Goal: Task Accomplishment & Management: Complete application form

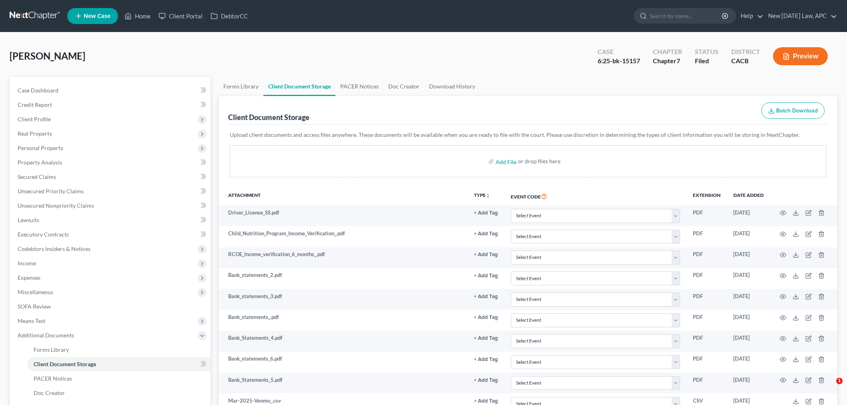
select select "60"
select select "57"
select select "58"
select select "55"
select select "51"
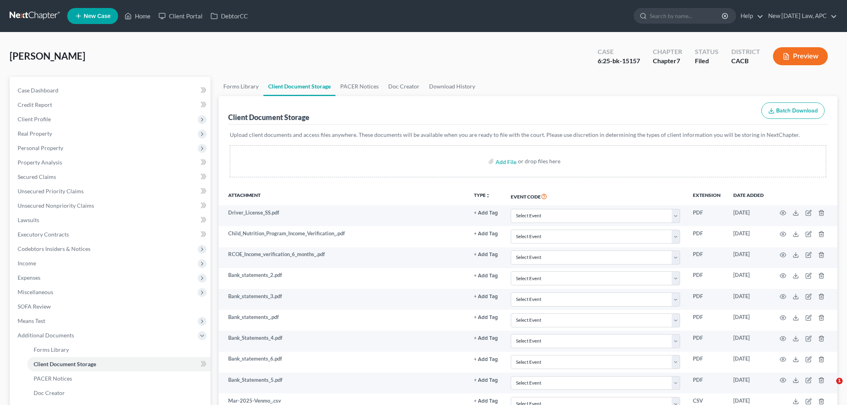
select select "65"
select select "30"
select select "10"
drag, startPoint x: 373, startPoint y: 53, endPoint x: 357, endPoint y: 51, distance: 15.7
click at [373, 53] on div "Gomez, Frances Upgraded Case 6:25-bk-15157 Chapter Chapter 7 Status Filed Distr…" at bounding box center [424, 59] width 828 height 35
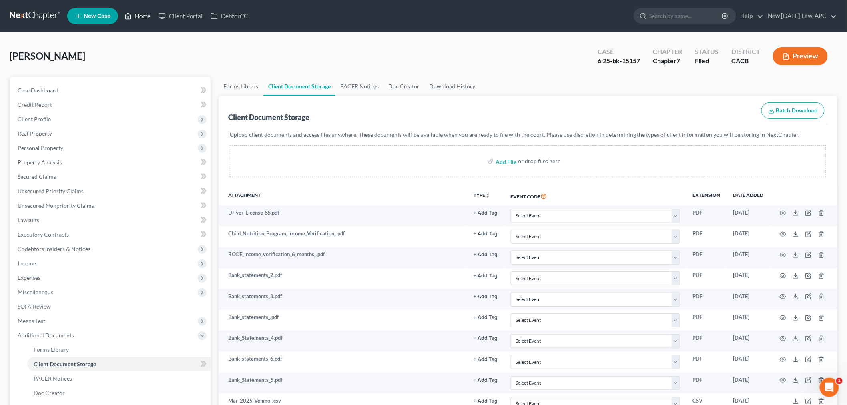
click at [130, 14] on icon at bounding box center [127, 16] width 7 height 10
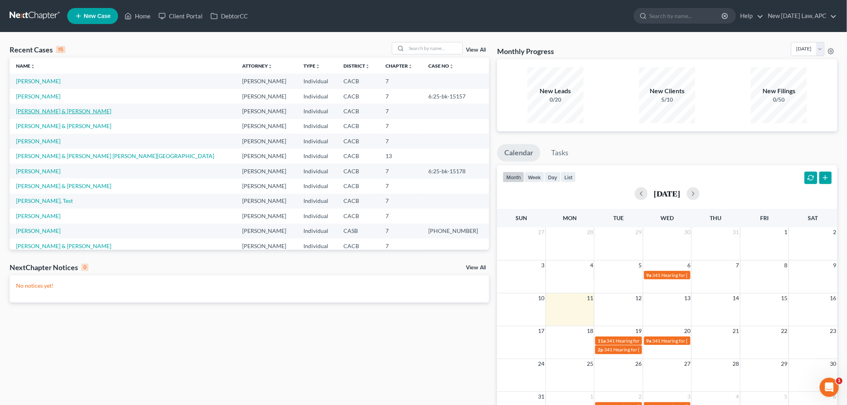
click at [50, 110] on link "[PERSON_NAME] & [PERSON_NAME]" at bounding box center [63, 111] width 95 height 7
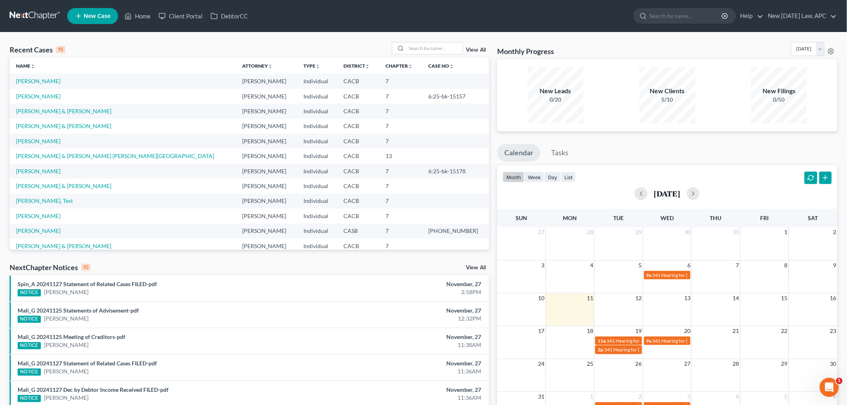
select select "6"
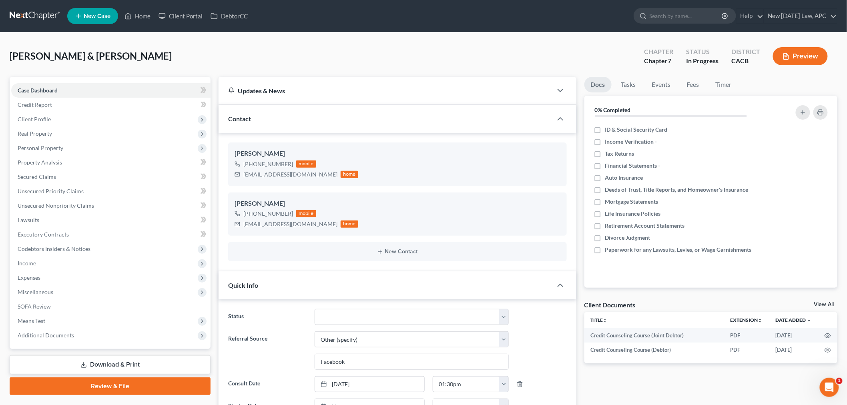
click at [335, 54] on div "Ward, David & Leslye Upgraded Chapter Chapter 7 Status In Progress District CAC…" at bounding box center [424, 59] width 828 height 35
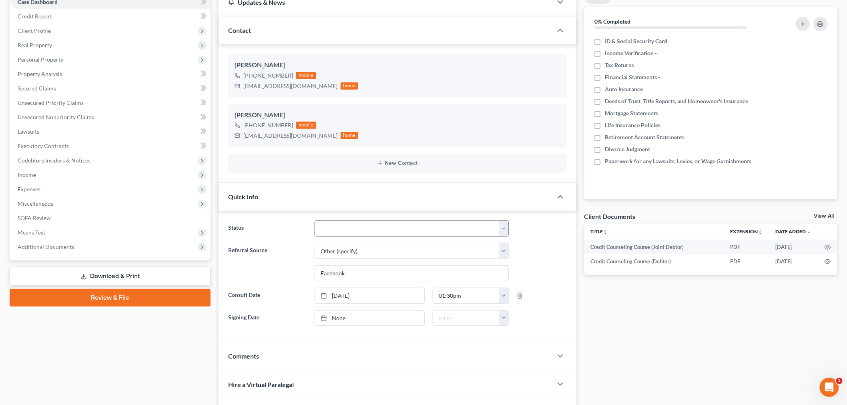
scroll to position [89, 0]
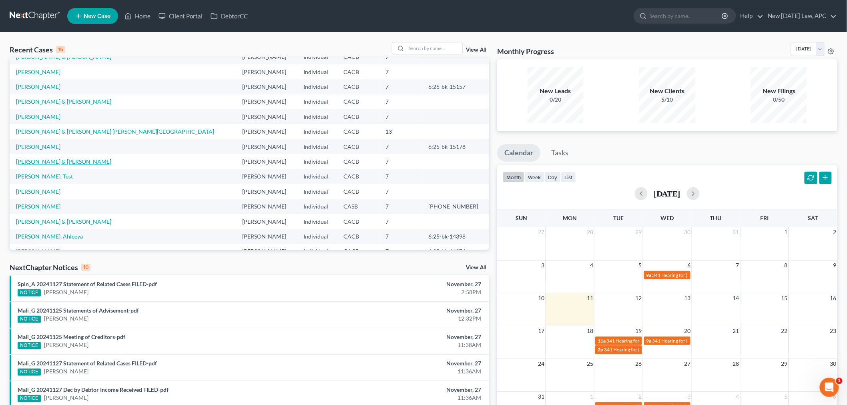
scroll to position [54, 0]
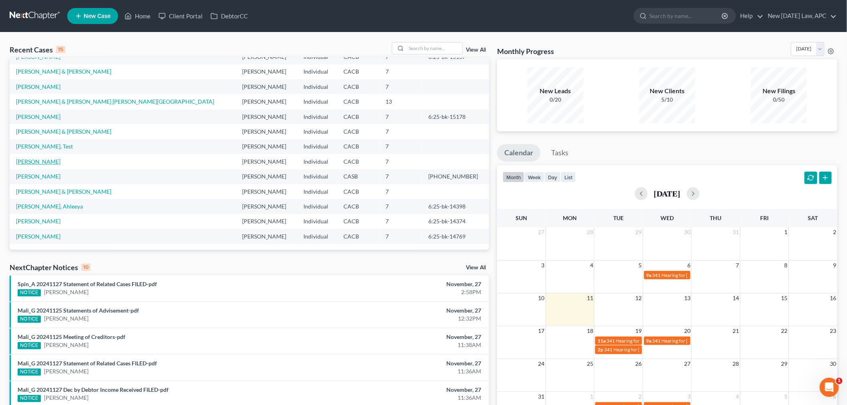
click at [39, 161] on link "[PERSON_NAME]" at bounding box center [38, 161] width 44 height 7
select select "4"
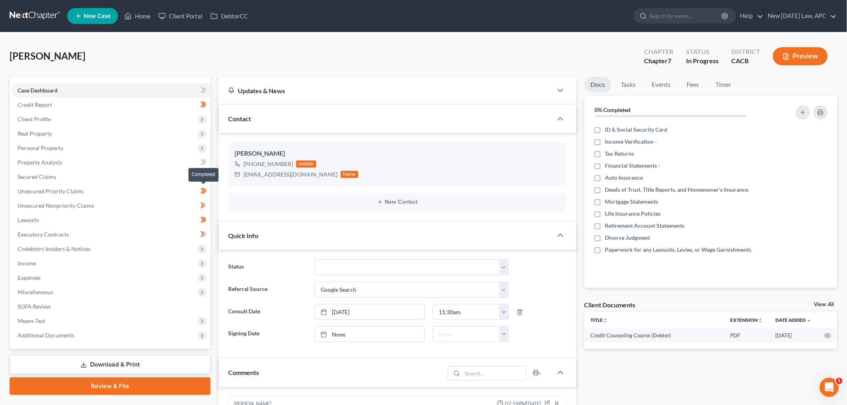
scroll to position [1725, 0]
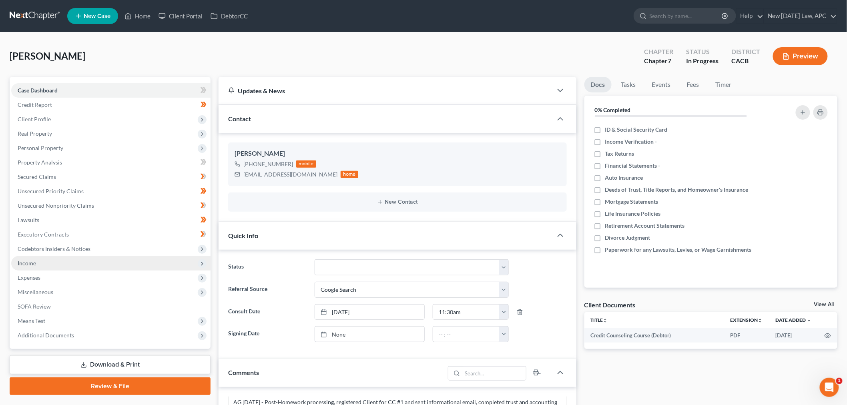
click at [38, 258] on span "Income" at bounding box center [110, 263] width 199 height 14
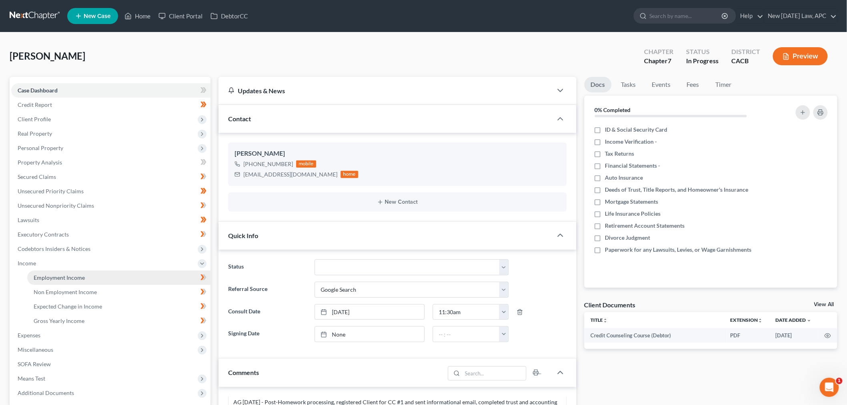
click at [46, 273] on link "Employment Income" at bounding box center [118, 278] width 183 height 14
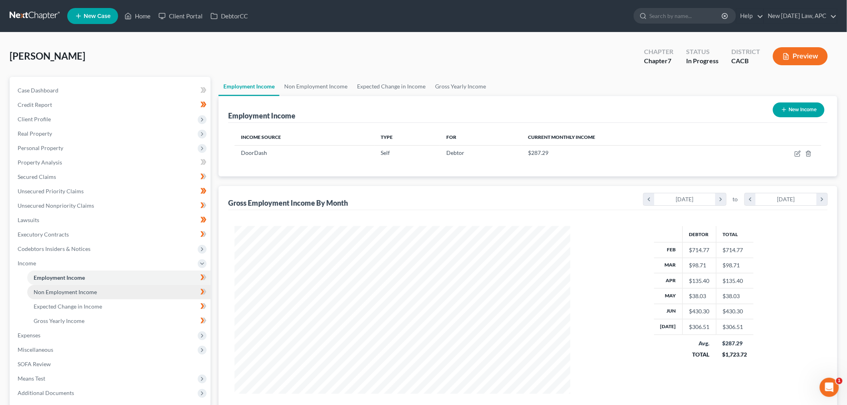
scroll to position [167, 351]
click at [114, 293] on link "Non Employment Income" at bounding box center [118, 292] width 183 height 14
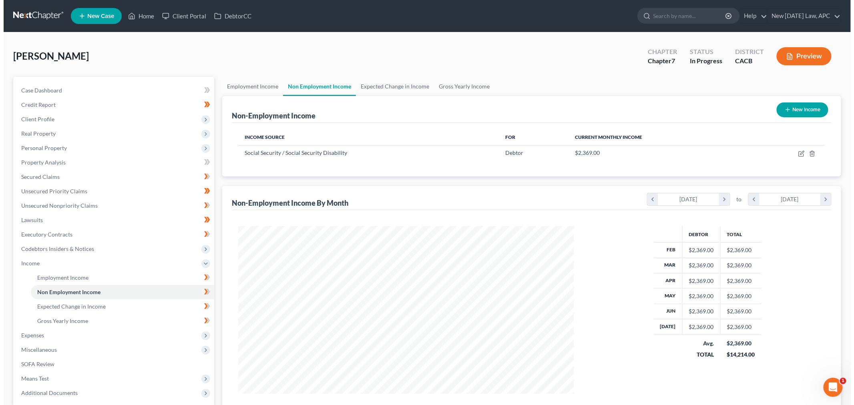
scroll to position [167, 351]
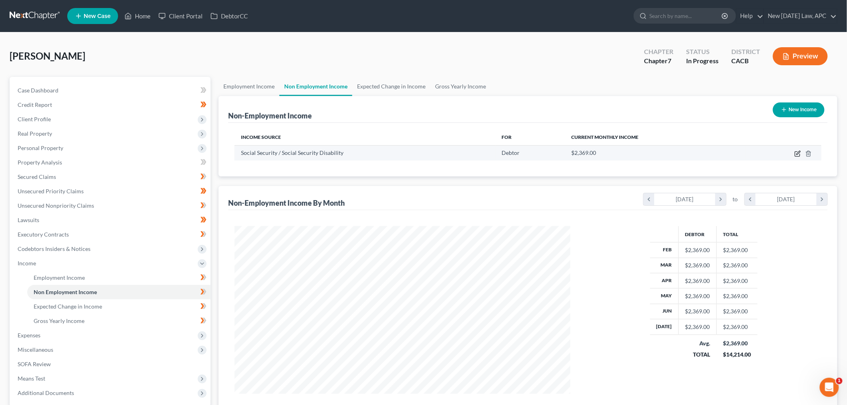
click at [795, 155] on icon "button" at bounding box center [797, 153] width 6 height 6
select select "4"
select select "0"
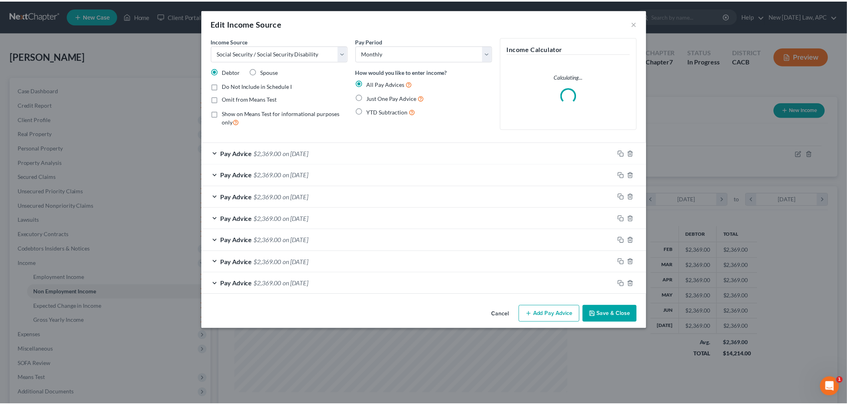
scroll to position [169, 355]
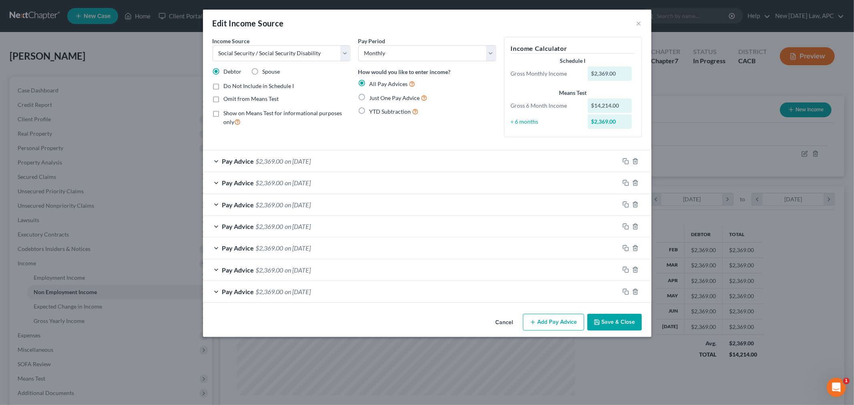
click at [217, 187] on div "Pay Advice $2,369.00 on [DATE]" at bounding box center [411, 182] width 416 height 21
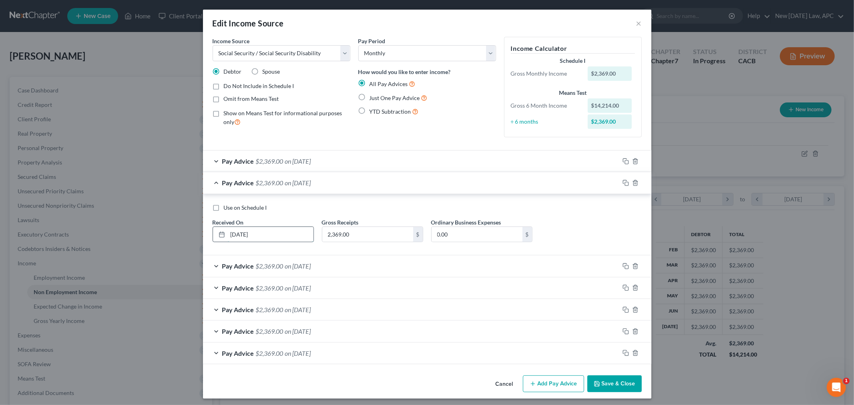
click at [242, 231] on input "[DATE]" at bounding box center [271, 234] width 86 height 15
type input "[DATE]"
click at [215, 183] on div "Pay Advice $2,369.00 on [DATE]" at bounding box center [411, 182] width 416 height 21
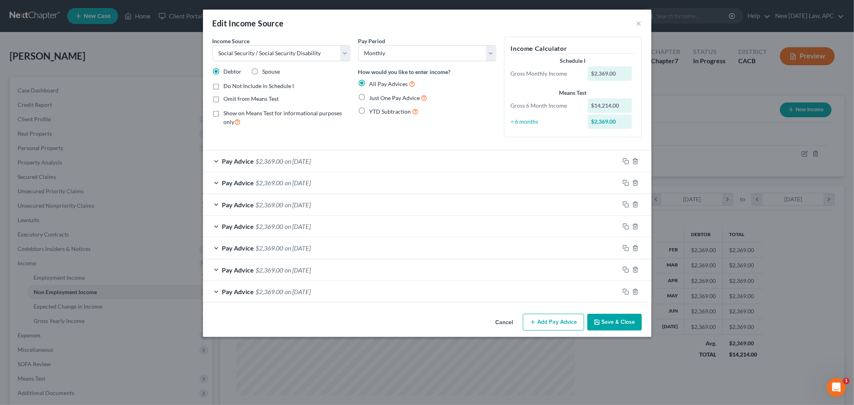
click at [206, 159] on div "Pay Advice $2,369.00 on [DATE]" at bounding box center [411, 160] width 416 height 21
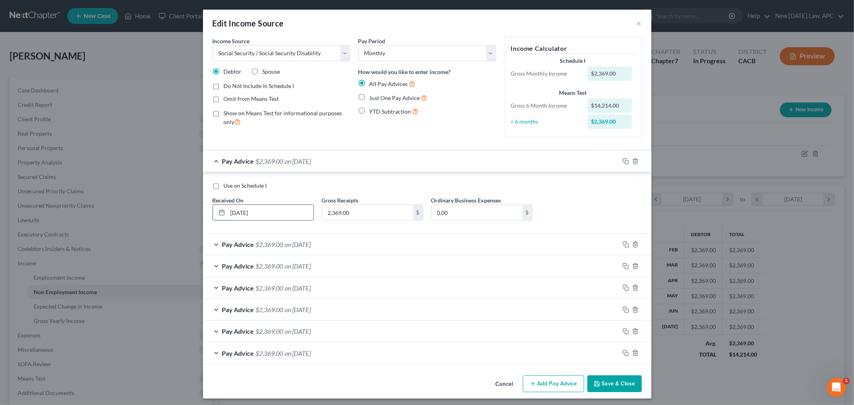
click at [243, 210] on input "[DATE]" at bounding box center [271, 212] width 86 height 15
type input "[DATE]"
click at [210, 162] on div "Pay Advice $2,369.00 on [DATE]" at bounding box center [411, 160] width 416 height 21
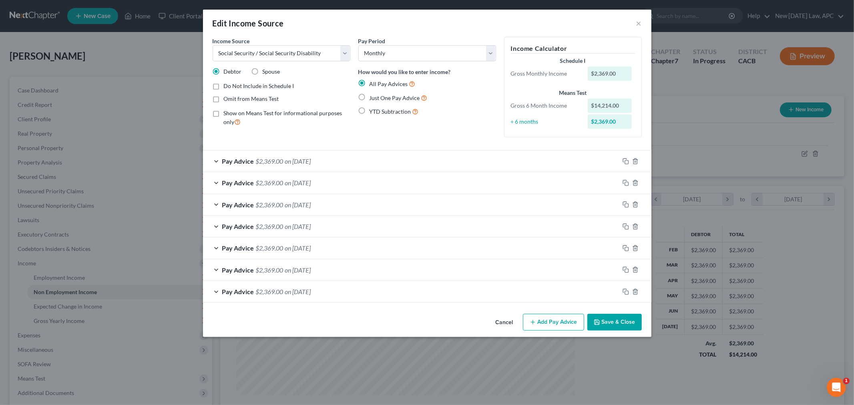
click at [215, 201] on div "Pay Advice $2,369.00 on [DATE]" at bounding box center [411, 204] width 416 height 21
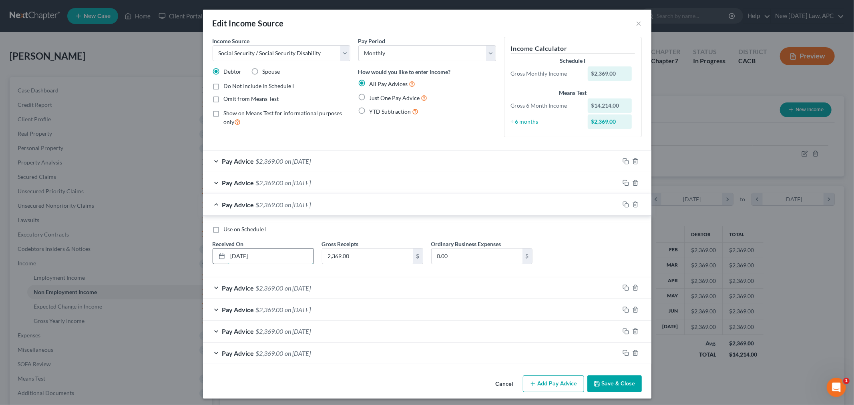
click at [241, 255] on input "[DATE]" at bounding box center [271, 256] width 86 height 15
type input "[DATE]"
click at [401, 231] on div "Use on Schedule I" at bounding box center [427, 229] width 429 height 8
click at [601, 378] on button "Save & Close" at bounding box center [614, 383] width 54 height 17
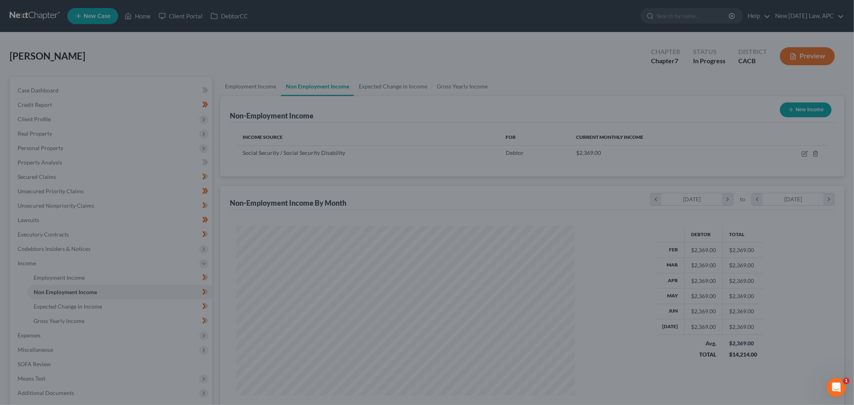
scroll to position [400024, 399840]
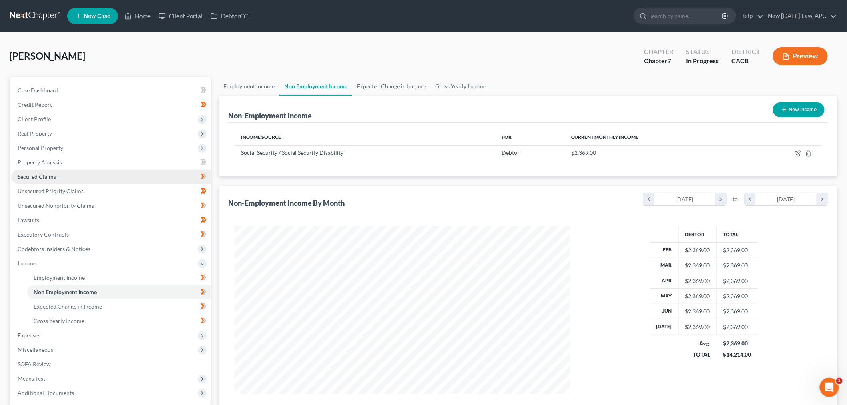
click at [46, 177] on span "Secured Claims" at bounding box center [37, 176] width 38 height 7
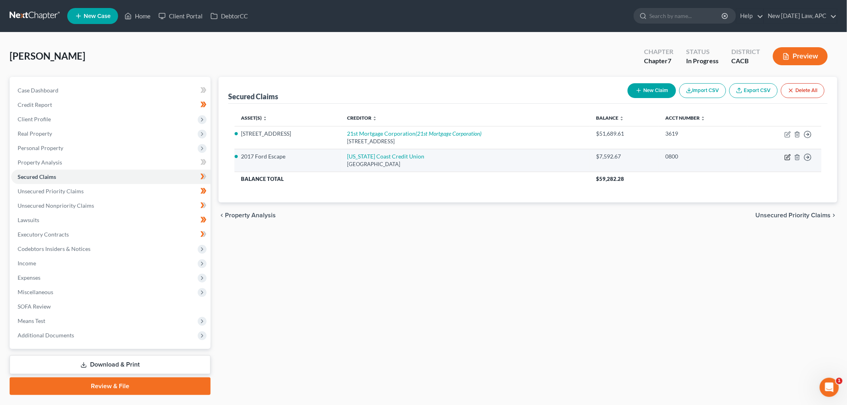
click at [784, 157] on icon "button" at bounding box center [787, 157] width 6 height 6
select select "4"
select select "0"
select select "4"
select select "0"
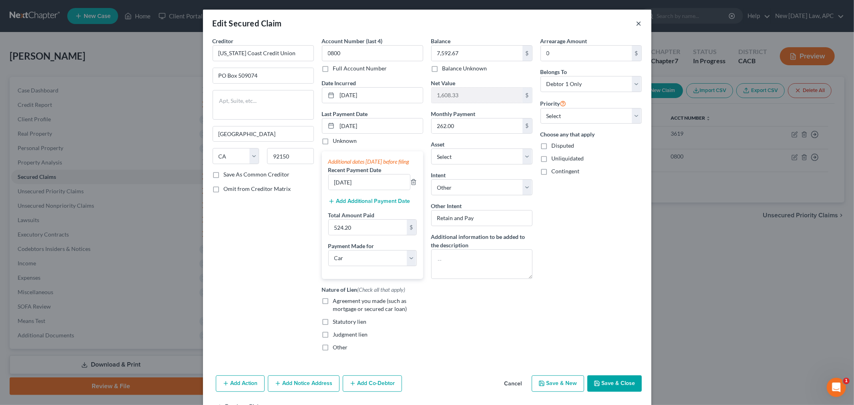
click at [636, 20] on button "×" at bounding box center [639, 23] width 6 height 10
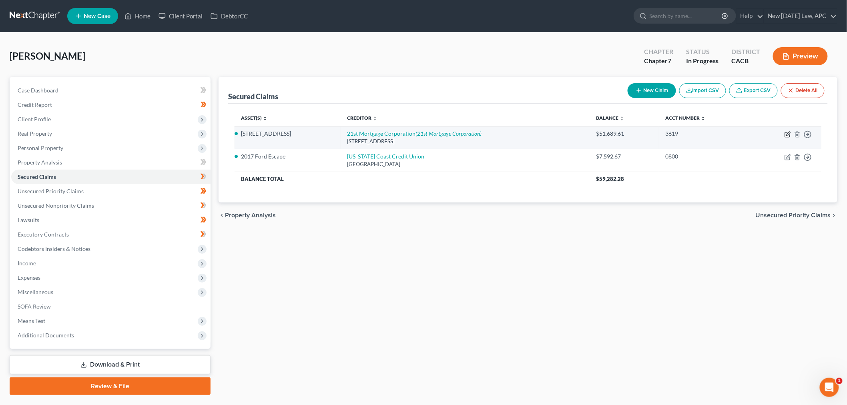
click at [788, 133] on icon "button" at bounding box center [788, 134] width 4 height 4
select select "44"
select select "3"
select select "18"
select select "4"
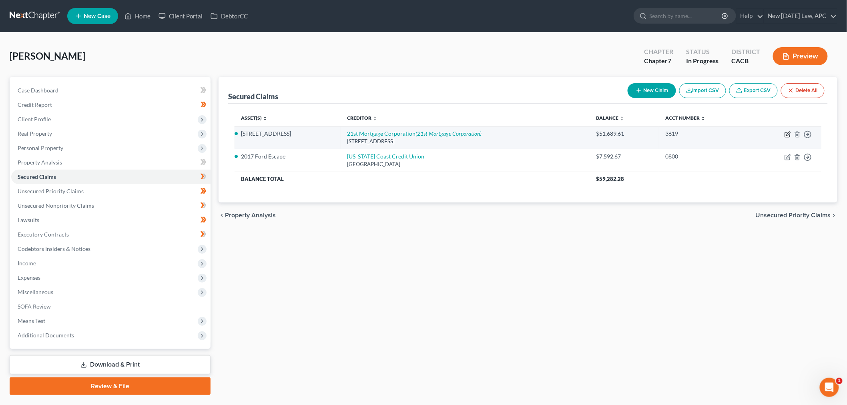
select select "0"
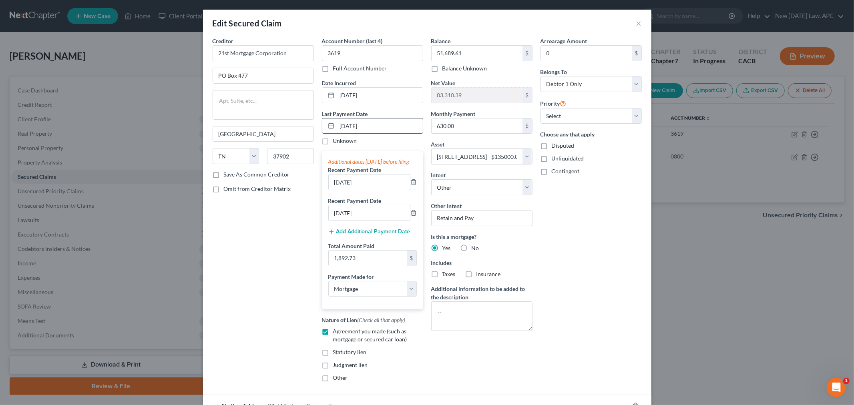
click at [371, 124] on input "[DATE]" at bounding box center [380, 125] width 86 height 15
drag, startPoint x: 367, startPoint y: 193, endPoint x: 305, endPoint y: 192, distance: 62.0
click at [305, 192] on div "Creditor * 21st Mortgage Corporation [GEOGRAPHIC_DATA] [US_STATE][GEOGRAPHIC_DA…" at bounding box center [426, 212] width 437 height 351
type input "[DATE]"
click at [369, 221] on input "[DATE]" at bounding box center [369, 212] width 81 height 15
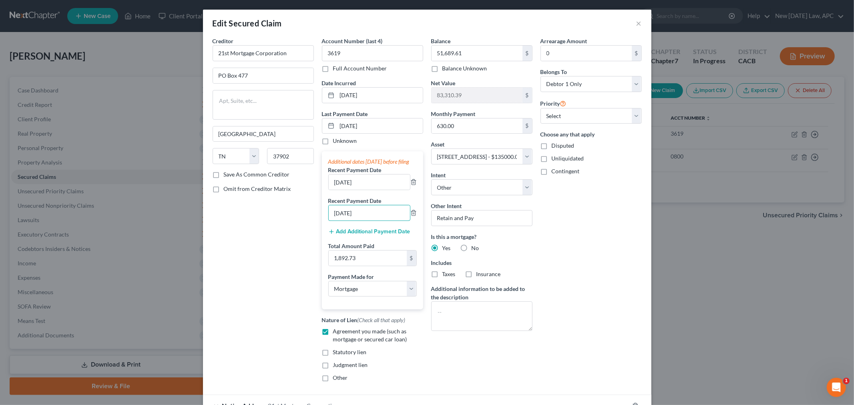
drag, startPoint x: 369, startPoint y: 223, endPoint x: 315, endPoint y: 223, distance: 54.8
click at [318, 223] on div "Account Number (last 4) 3619 Full Account Number Date Incurred [DATE] Last Paym…" at bounding box center [372, 212] width 109 height 351
type input "[DATE]"
click at [363, 261] on input "1,892.73" at bounding box center [368, 258] width 78 height 15
type input "1,261.22"
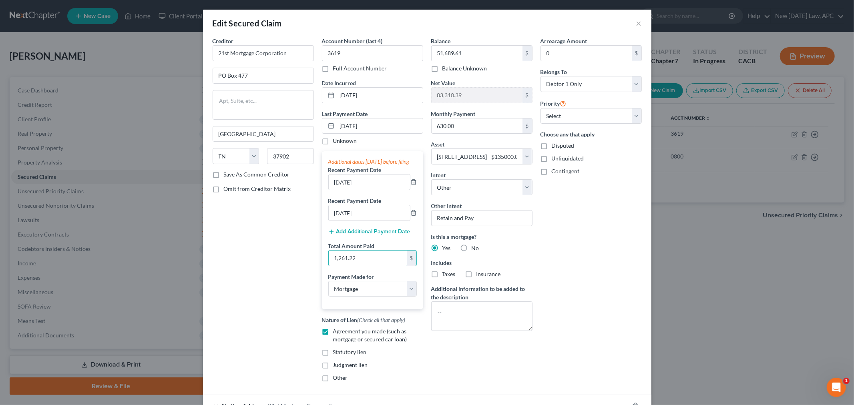
click at [383, 166] on div "Additional dates [DATE] before filing" at bounding box center [372, 162] width 88 height 8
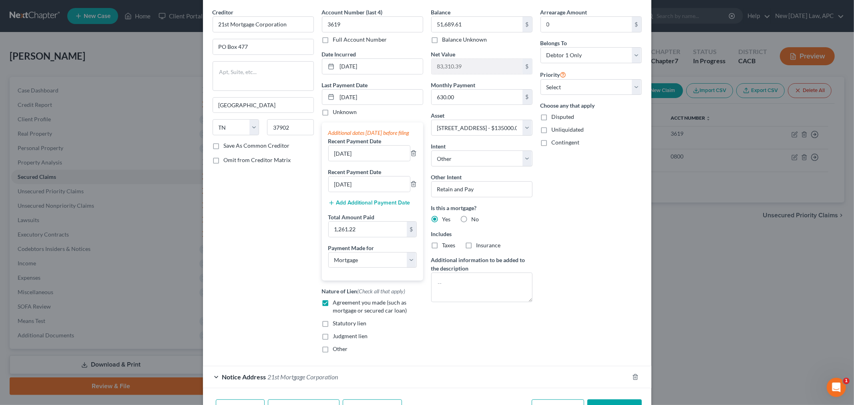
scroll to position [44, 0]
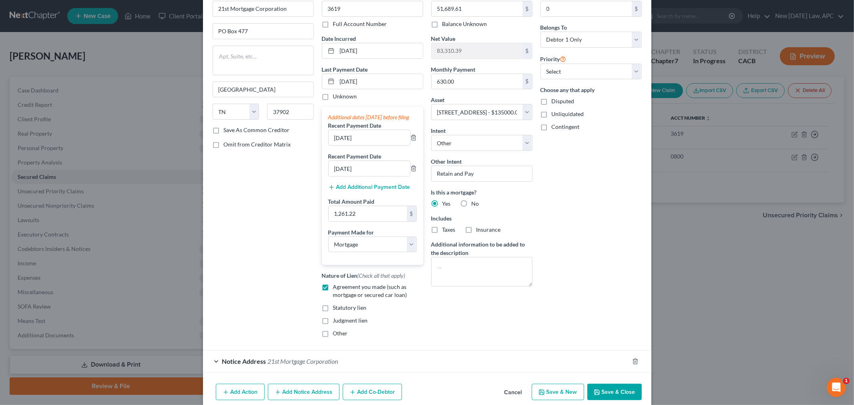
click at [601, 397] on button "Save & Close" at bounding box center [614, 392] width 54 height 17
select select
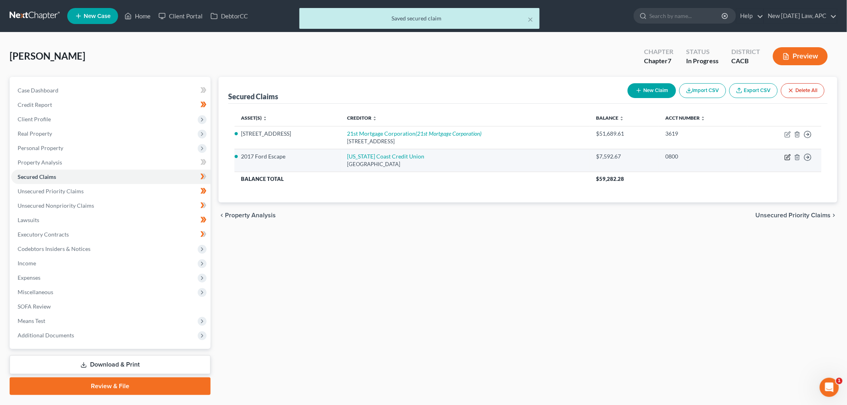
click at [786, 156] on icon "button" at bounding box center [787, 157] width 6 height 6
select select "4"
select select "0"
select select "4"
select select "0"
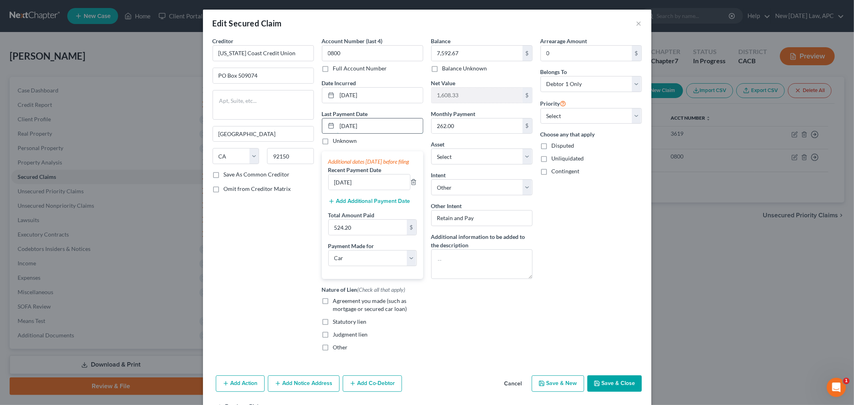
click at [367, 125] on input "[DATE]" at bounding box center [380, 125] width 86 height 15
drag, startPoint x: 373, startPoint y: 194, endPoint x: 313, endPoint y: 190, distance: 60.1
click at [313, 194] on div "Creditor * [US_STATE] Coast Credit [GEOGRAPHIC_DATA] [GEOGRAPHIC_DATA] [US_STAT…" at bounding box center [426, 197] width 437 height 321
type input "[DATE]"
click at [330, 204] on icon "button" at bounding box center [331, 201] width 6 height 6
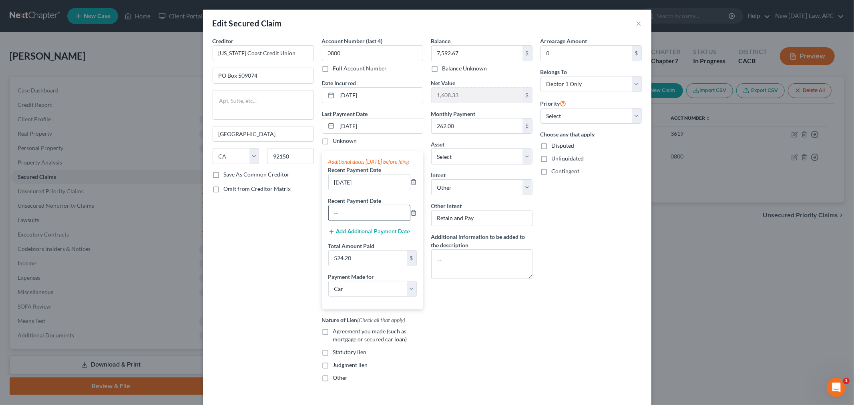
click at [348, 218] on input "text" at bounding box center [369, 212] width 81 height 15
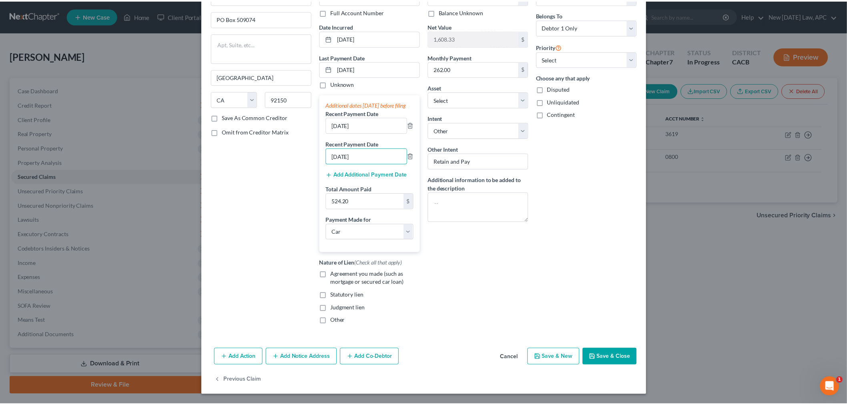
scroll to position [65, 0]
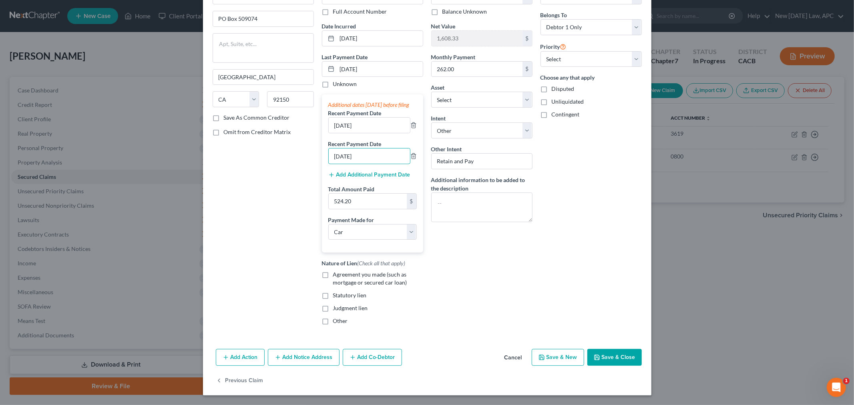
type input "[DATE]"
click at [602, 348] on div "Add Action Add Notice Address Add Co-Debtor Cancel Save & New Save & Close" at bounding box center [427, 359] width 448 height 26
click at [609, 362] on button "Save & Close" at bounding box center [614, 357] width 54 height 17
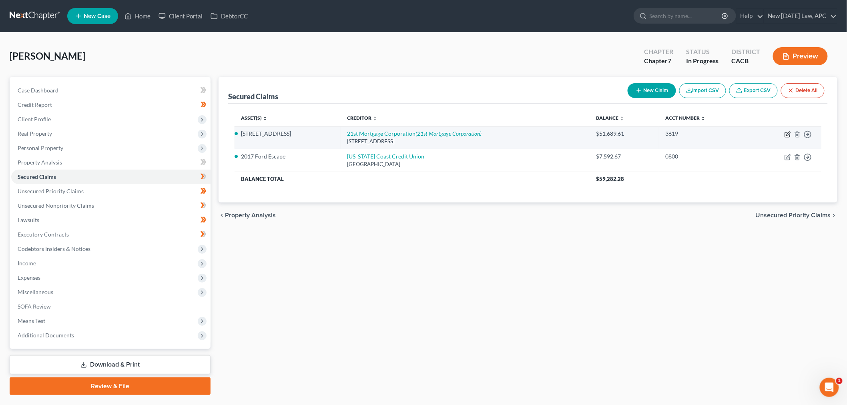
click at [790, 133] on icon "button" at bounding box center [788, 134] width 4 height 4
select select "44"
select select "3"
select select "4"
select select "0"
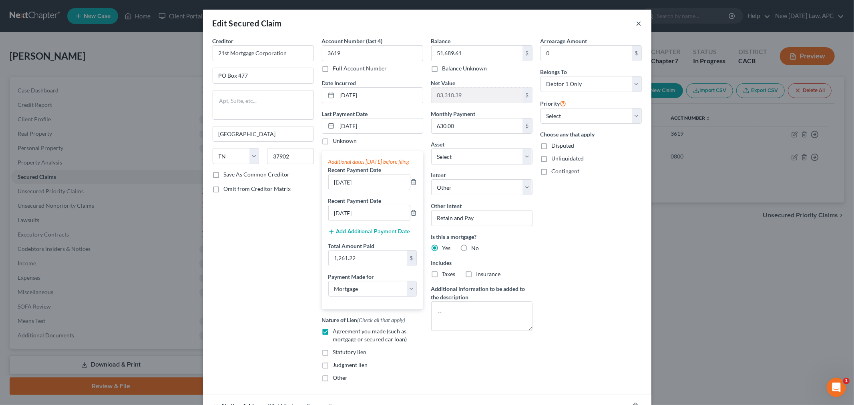
click at [636, 25] on button "×" at bounding box center [639, 23] width 6 height 10
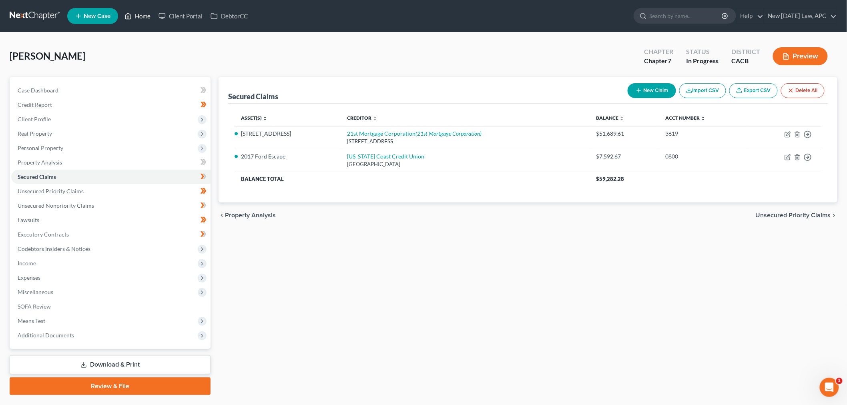
click at [140, 15] on link "Home" at bounding box center [137, 16] width 34 height 14
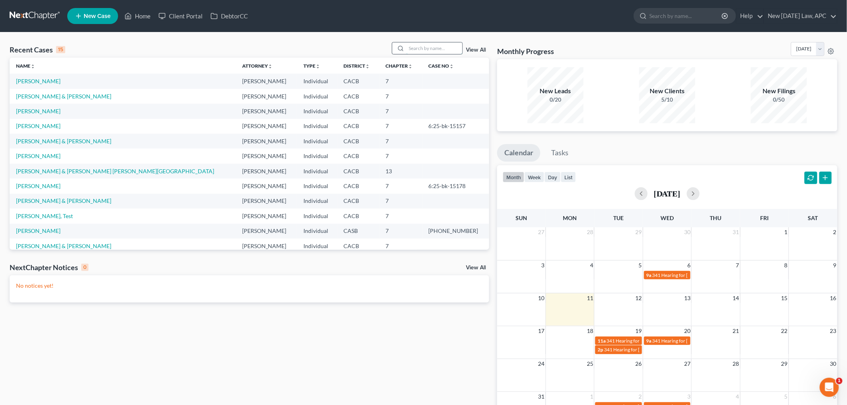
click at [411, 50] on input "search" at bounding box center [434, 48] width 56 height 12
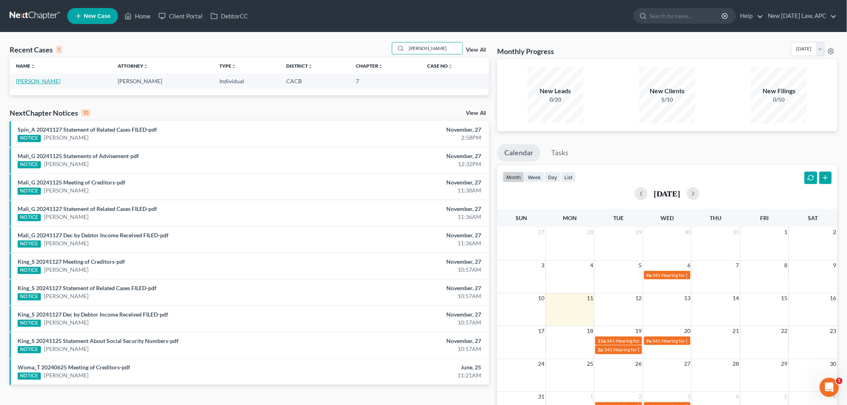
type input "[PERSON_NAME]"
click at [34, 80] on link "[PERSON_NAME]" at bounding box center [38, 81] width 44 height 7
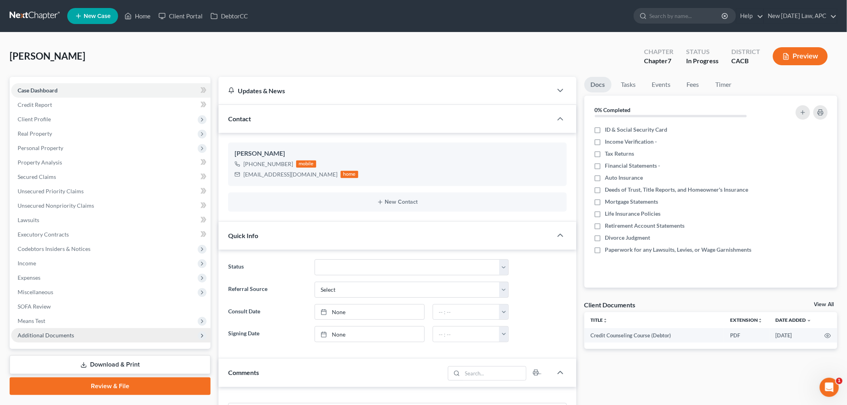
click at [59, 332] on span "Additional Documents" at bounding box center [46, 335] width 56 height 7
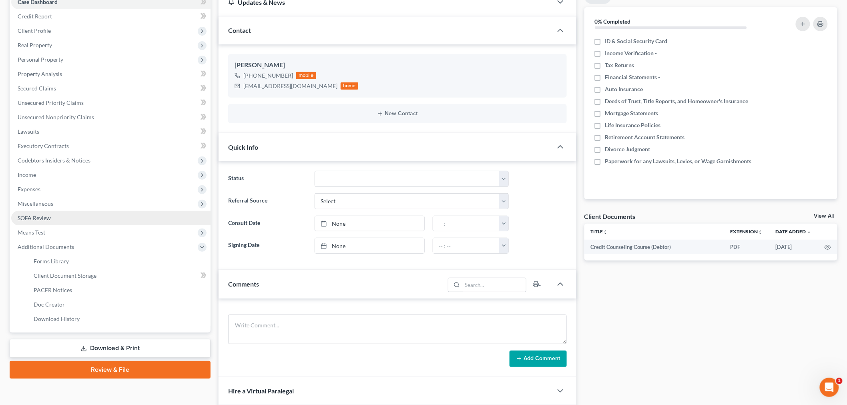
scroll to position [89, 0]
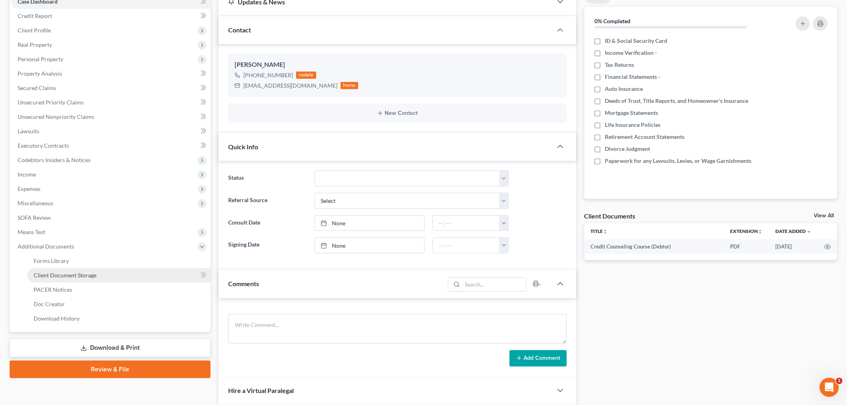
click at [74, 273] on span "Client Document Storage" at bounding box center [65, 275] width 63 height 7
select select "10"
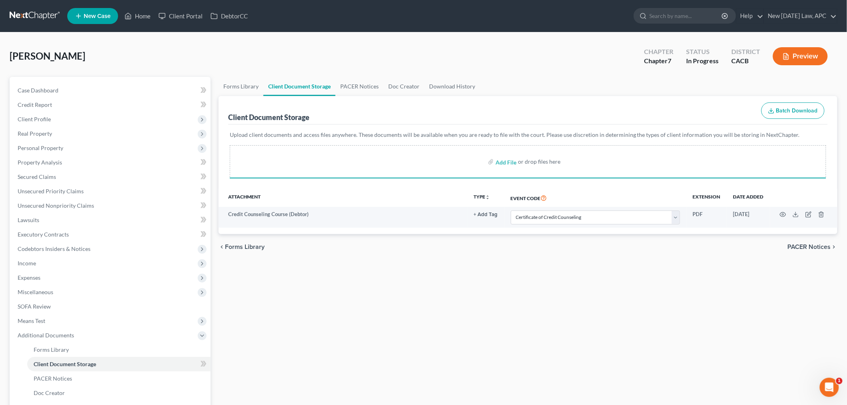
select select "10"
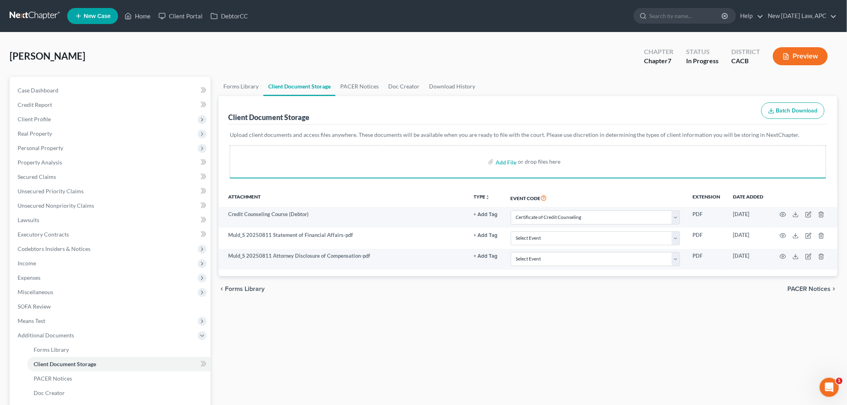
select select "10"
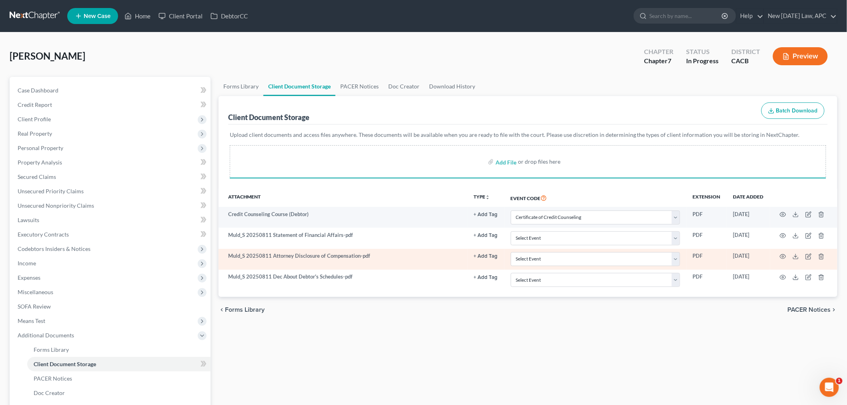
select select "10"
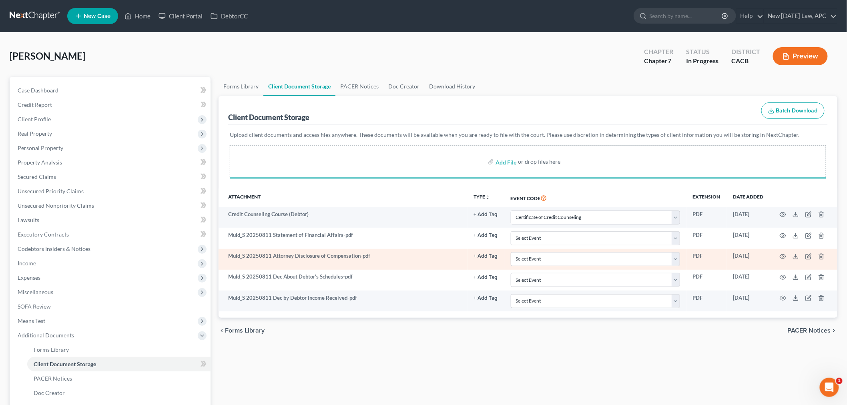
select select "10"
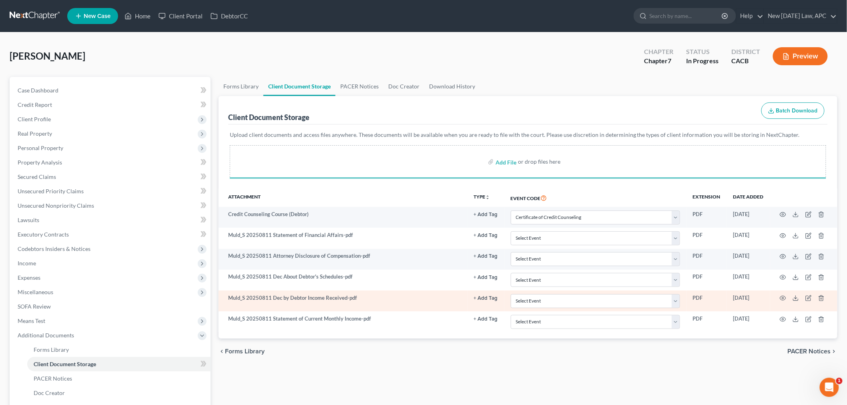
select select "10"
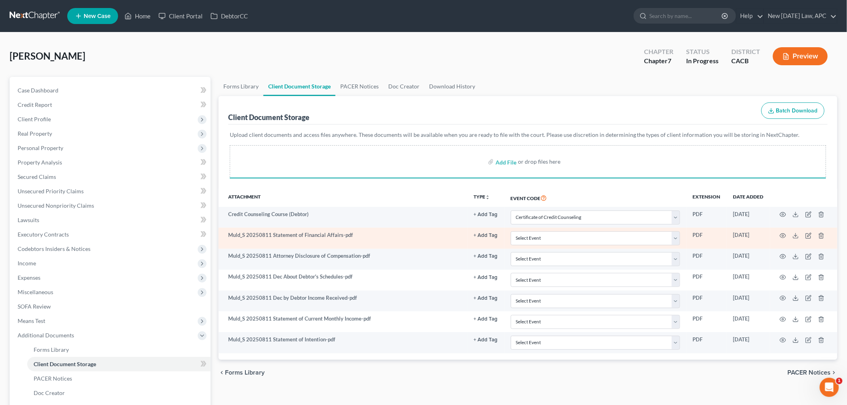
select select "10"
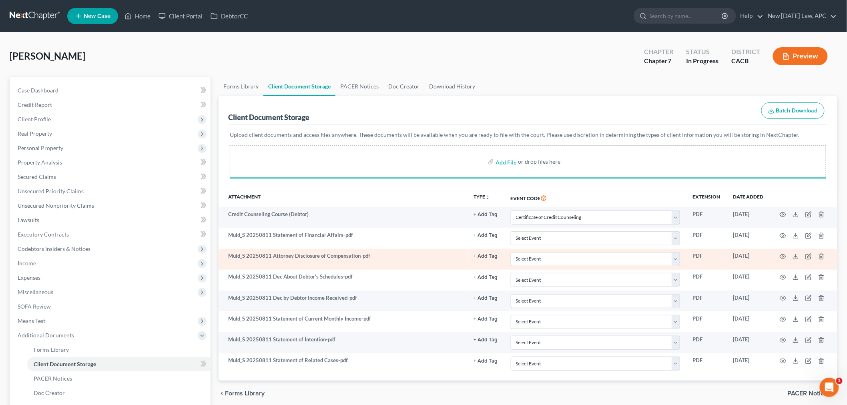
select select "10"
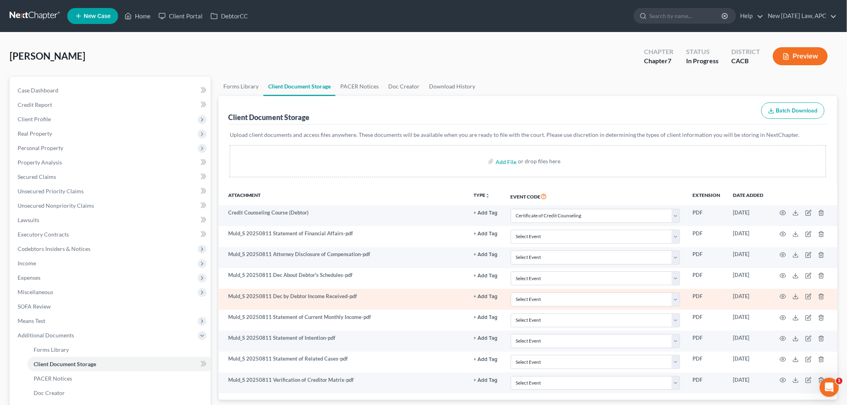
select select "10"
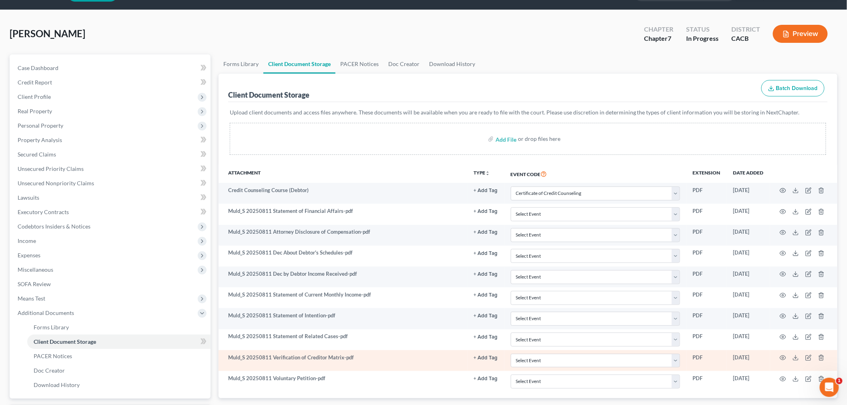
scroll to position [44, 0]
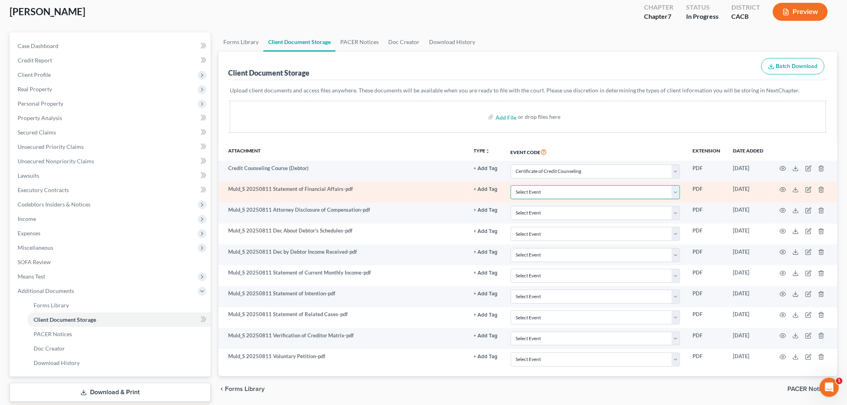
click at [529, 192] on select "Select Event Amended Chapter 11 Plan Amended Chapter 11 Small Business Plan Ame…" at bounding box center [595, 192] width 169 height 14
select select "57"
click at [511, 185] on select "Select Event Amended Chapter 11 Plan Amended Chapter 11 Small Business Plan Ame…" at bounding box center [595, 192] width 169 height 14
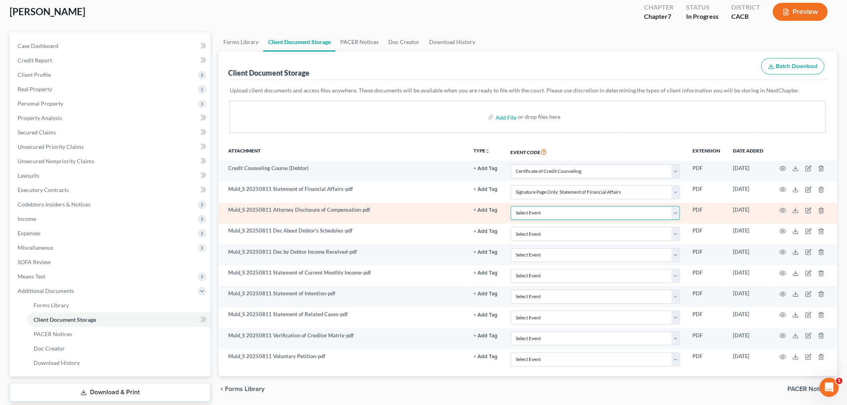
click at [542, 214] on select "Select Event Amended Chapter 11 Plan Amended Chapter 11 Small Business Plan Ame…" at bounding box center [595, 213] width 169 height 14
select select "51"
click at [511, 206] on select "Select Event Amended Chapter 11 Plan Amended Chapter 11 Small Business Plan Ame…" at bounding box center [595, 213] width 169 height 14
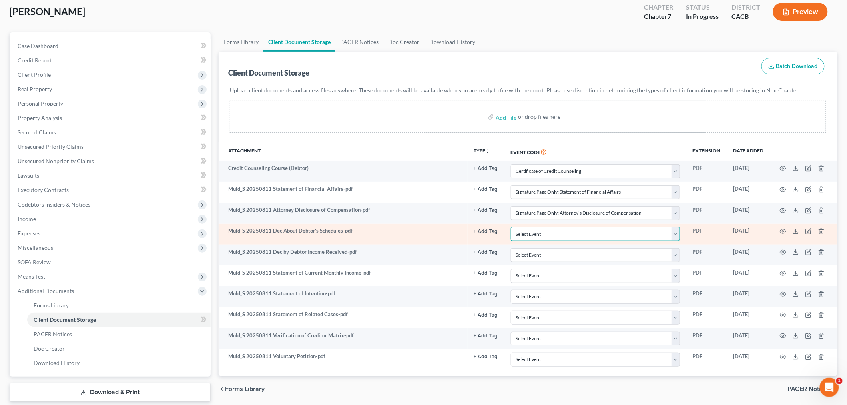
click at [549, 234] on select "Select Event Amended Chapter 11 Plan Amended Chapter 11 Small Business Plan Ame…" at bounding box center [595, 234] width 169 height 14
select select "56"
click at [511, 227] on select "Select Event Amended Chapter 11 Plan Amended Chapter 11 Small Business Plan Ame…" at bounding box center [595, 234] width 169 height 14
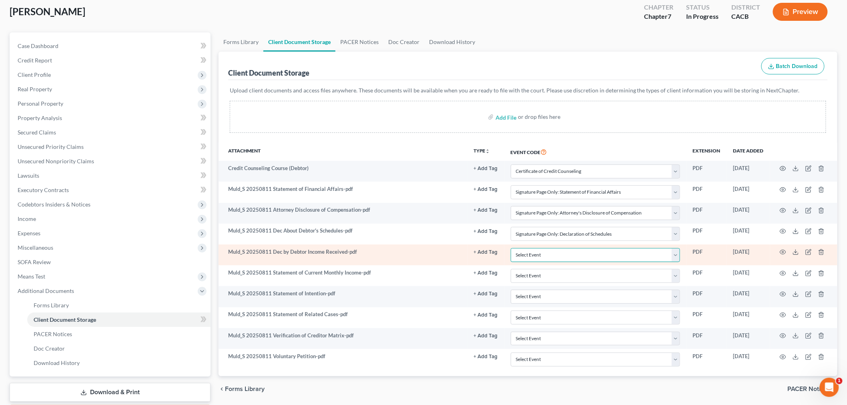
click at [544, 253] on select "Select Event Amended Chapter 11 Plan Amended Chapter 11 Small Business Plan Ame…" at bounding box center [595, 255] width 169 height 14
select select "30"
click at [511, 248] on select "Select Event Amended Chapter 11 Plan Amended Chapter 11 Small Business Plan Ame…" at bounding box center [595, 255] width 169 height 14
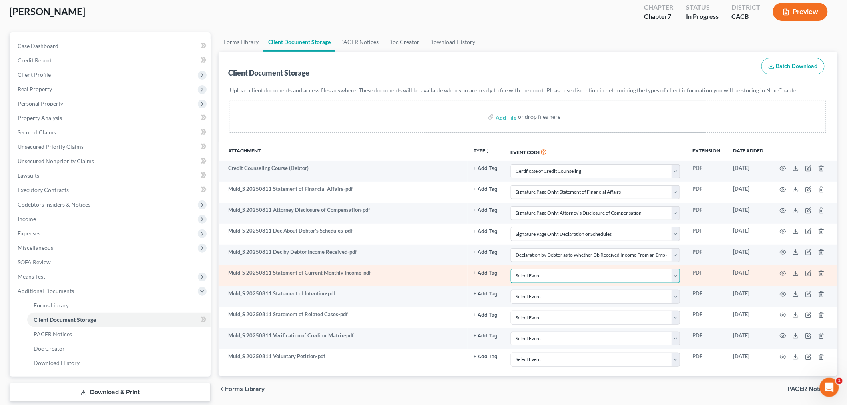
click at [542, 279] on select "Select Event Amended Chapter 11 Plan Amended Chapter 11 Small Business Plan Ame…" at bounding box center [595, 276] width 169 height 14
select select "55"
click at [511, 269] on select "Select Event Amended Chapter 11 Plan Amended Chapter 11 Small Business Plan Ame…" at bounding box center [595, 276] width 169 height 14
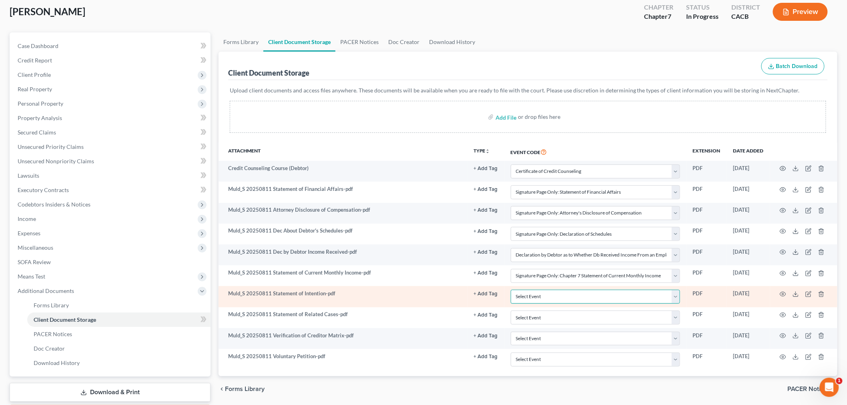
click at [535, 294] on select "Select Event Amended Chapter 11 Plan Amended Chapter 11 Small Business Plan Ame…" at bounding box center [595, 297] width 169 height 14
select select "64"
click at [511, 290] on select "Select Event Amended Chapter 11 Plan Amended Chapter 11 Small Business Plan Ame…" at bounding box center [595, 297] width 169 height 14
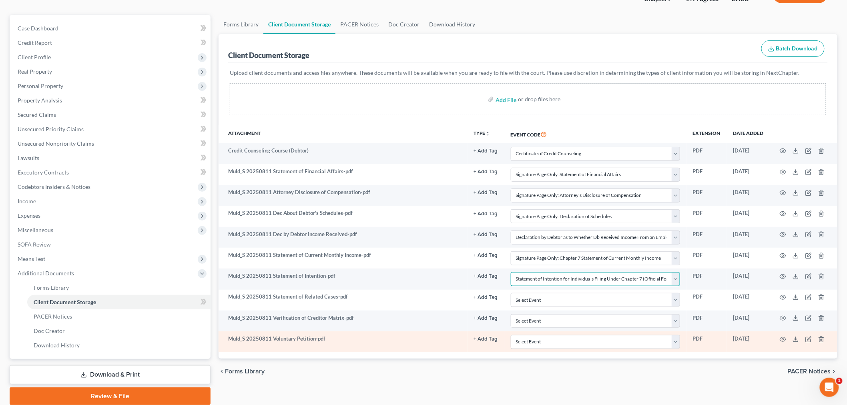
scroll to position [89, 0]
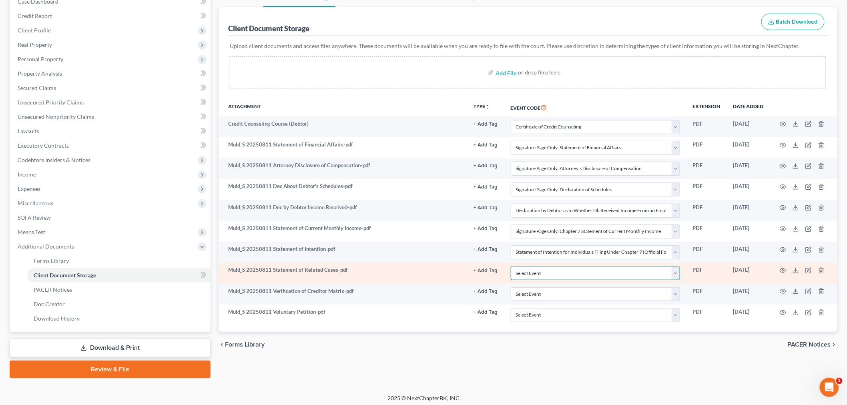
click at [541, 274] on select "Select Event Amended Chapter 11 Plan Amended Chapter 11 Small Business Plan Ame…" at bounding box center [595, 273] width 169 height 14
select select "65"
click at [511, 267] on select "Select Event Amended Chapter 11 Plan Amended Chapter 11 Small Business Plan Ame…" at bounding box center [595, 273] width 169 height 14
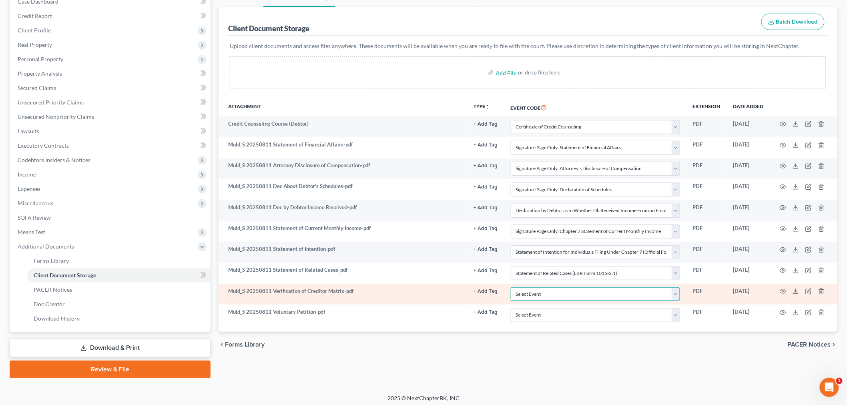
click at [557, 293] on select "Select Event Amended Chapter 11 Plan Amended Chapter 11 Small Business Plan Ame…" at bounding box center [595, 294] width 169 height 14
select select "59"
click at [511, 287] on select "Select Event Amended Chapter 11 Plan Amended Chapter 11 Small Business Plan Ame…" at bounding box center [595, 294] width 169 height 14
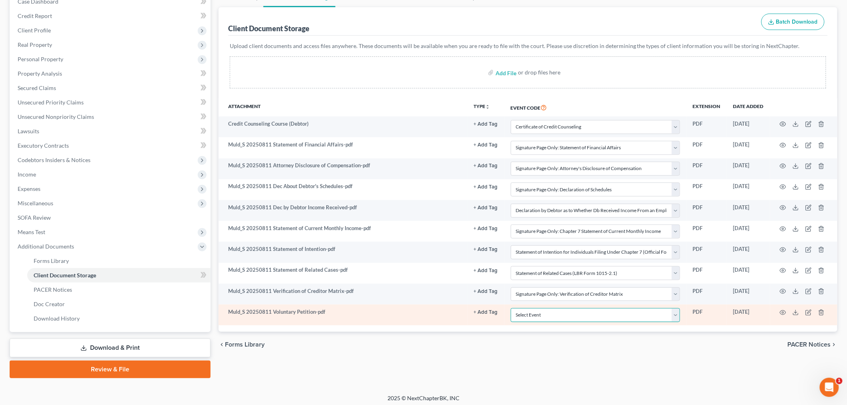
click at [555, 317] on select "Select Event Amended Chapter 11 Plan Amended Chapter 11 Small Business Plan Ame…" at bounding box center [595, 315] width 169 height 14
select select "60"
click at [511, 309] on select "Select Event Amended Chapter 11 Plan Amended Chapter 11 Small Business Plan Ame…" at bounding box center [595, 315] width 169 height 14
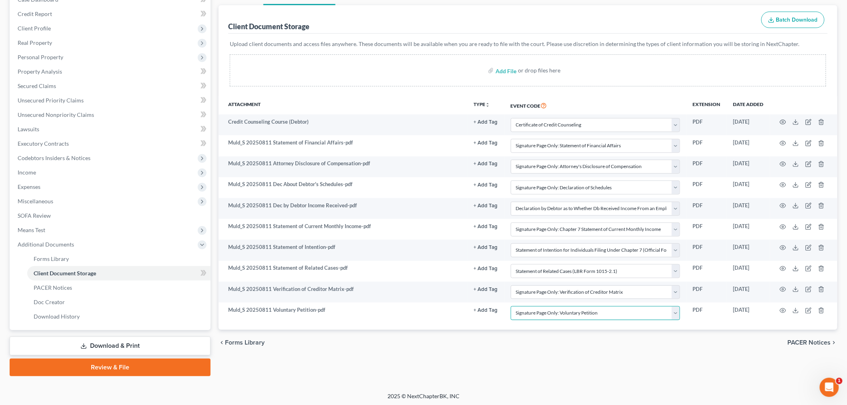
scroll to position [91, 0]
click at [462, 335] on div "chevron_left Forms Library PACER Notices chevron_right" at bounding box center [528, 342] width 619 height 26
drag, startPoint x: 138, startPoint y: 365, endPoint x: 156, endPoint y: 365, distance: 18.4
click at [138, 365] on link "Review & File" at bounding box center [110, 367] width 201 height 18
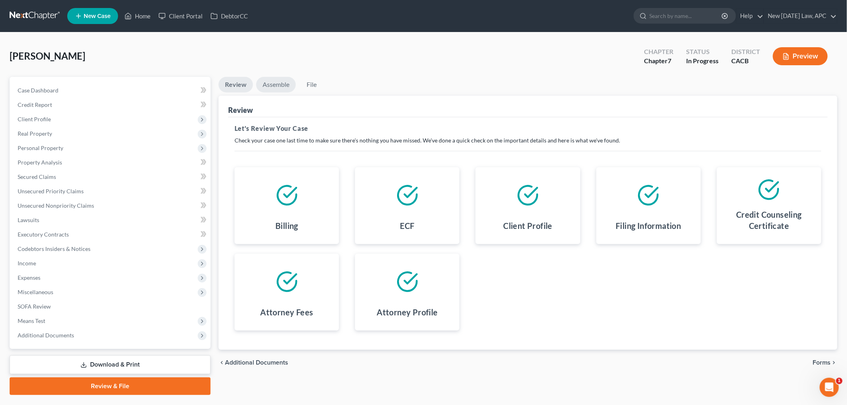
click at [266, 83] on link "Assemble" at bounding box center [276, 85] width 40 height 16
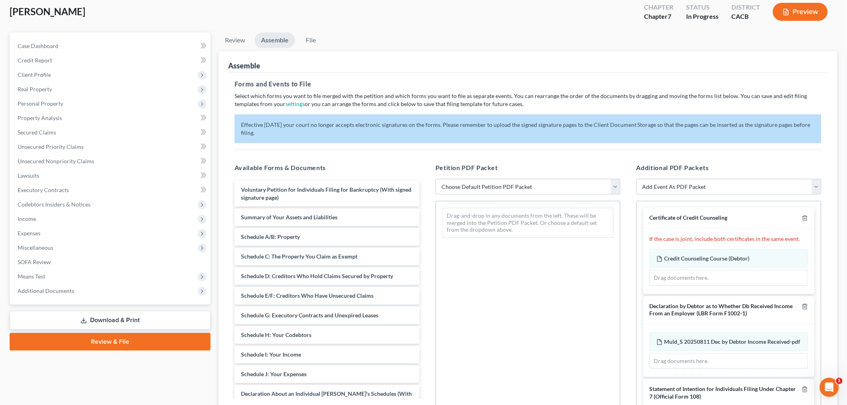
scroll to position [89, 0]
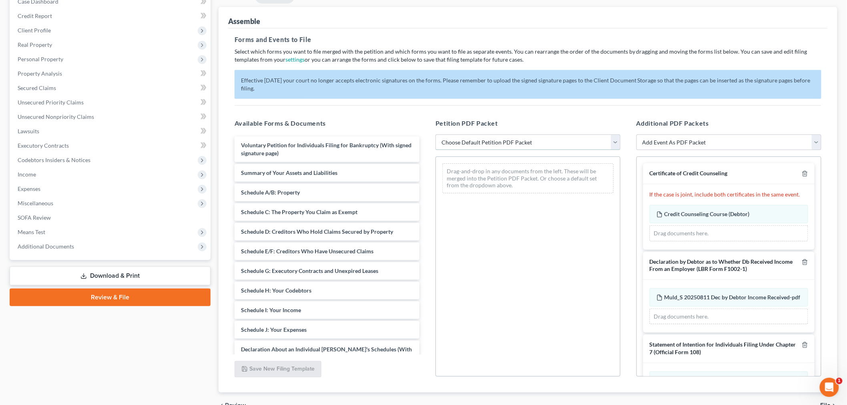
click at [523, 142] on select "Choose Default Petition PDF Packet Complete Bankruptcy Petition (all forms and …" at bounding box center [527, 142] width 185 height 16
select select "0"
click at [435, 134] on select "Choose Default Petition PDF Packet Complete Bankruptcy Petition (all forms and …" at bounding box center [527, 142] width 185 height 16
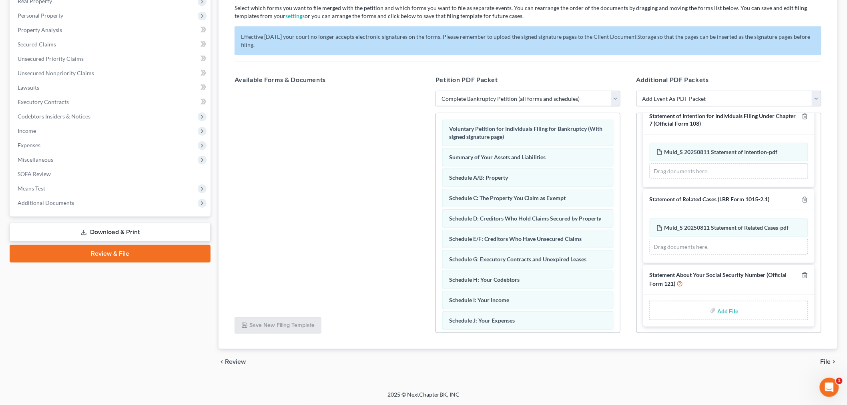
scroll to position [194, 0]
type input "C:\fakepath\Muld_S 20250811 Statement About Social Security Numbers.pdf"
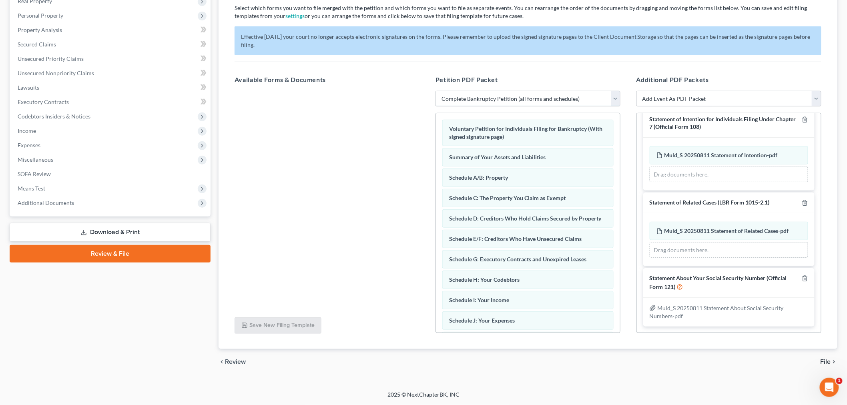
scroll to position [0, 0]
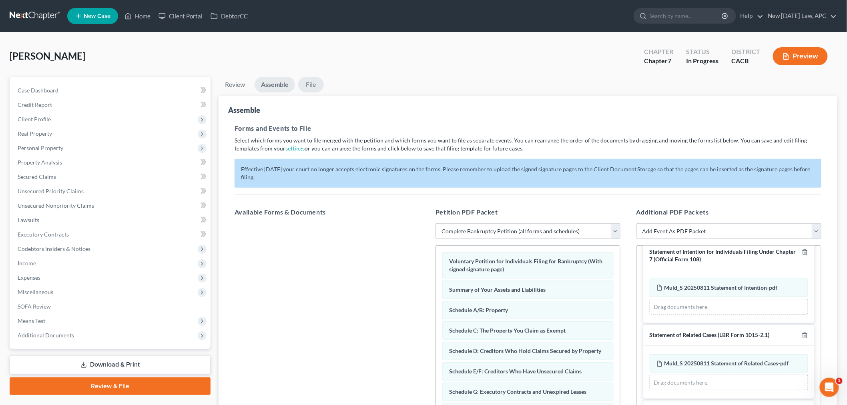
click at [302, 83] on link "File" at bounding box center [311, 85] width 26 height 16
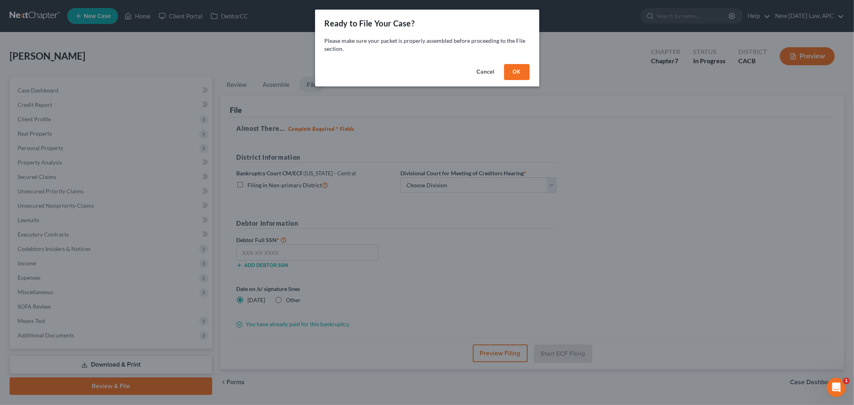
click at [517, 71] on button "OK" at bounding box center [517, 72] width 26 height 16
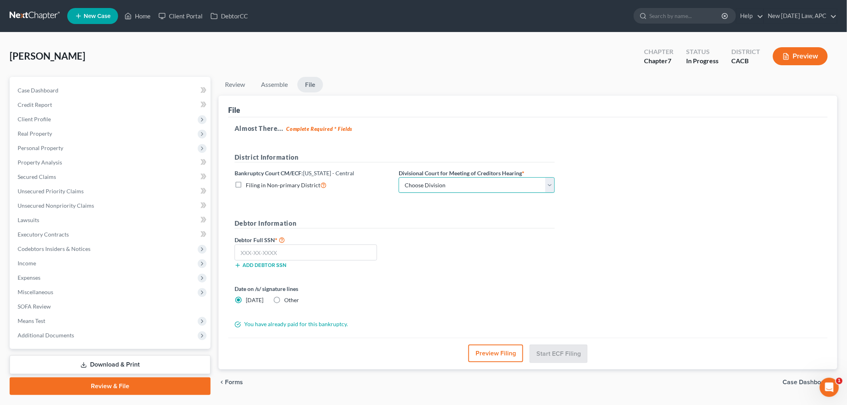
click at [431, 180] on select "Choose Division [GEOGRAPHIC_DATA][PERSON_NAME] [GEOGRAPHIC_DATA] [GEOGRAPHIC_DA…" at bounding box center [477, 185] width 156 height 16
select select "2"
click at [399, 177] on select "Choose Division [GEOGRAPHIC_DATA][PERSON_NAME] [GEOGRAPHIC_DATA] [GEOGRAPHIC_DA…" at bounding box center [477, 185] width 156 height 16
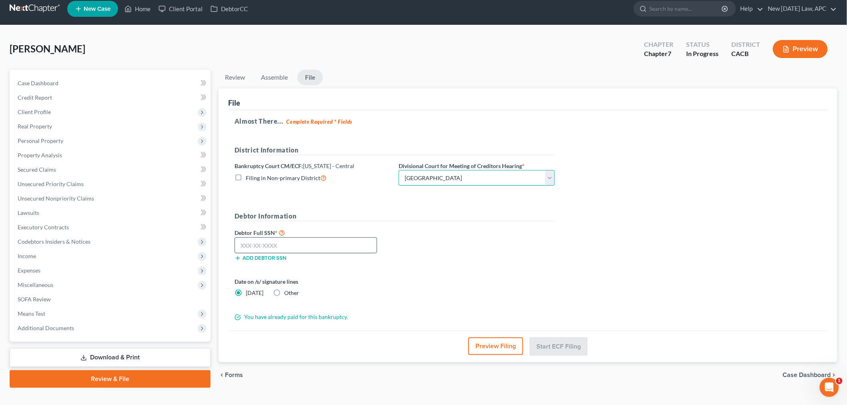
scroll to position [20, 0]
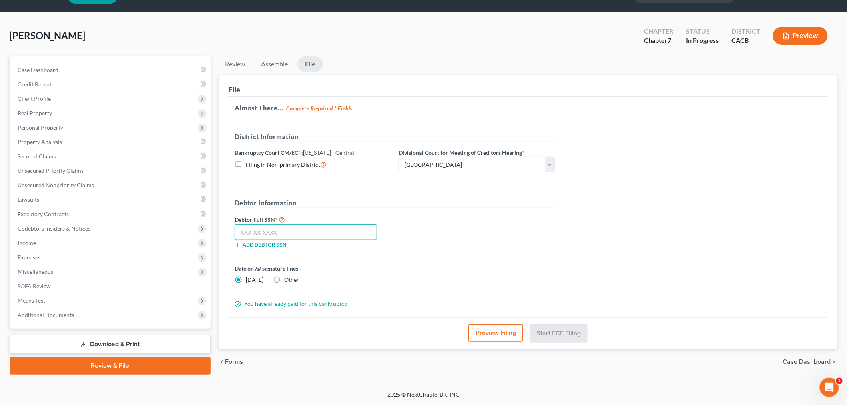
click at [247, 231] on input "text" at bounding box center [306, 232] width 142 height 16
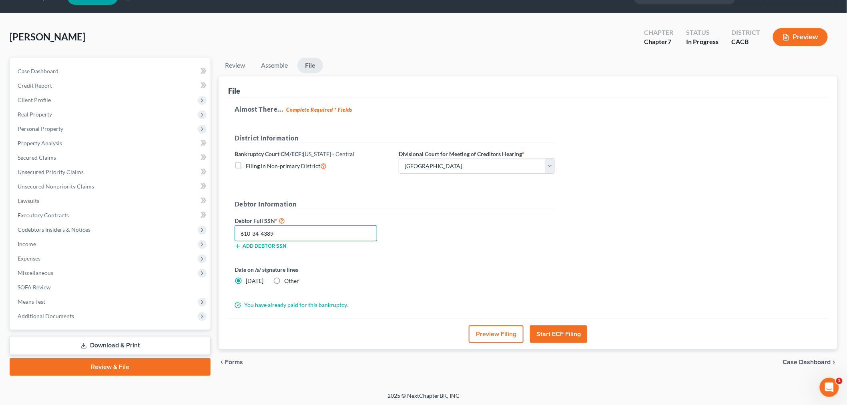
type input "610-34-4389"
click at [550, 333] on button "Start ECF Filing" at bounding box center [558, 334] width 57 height 18
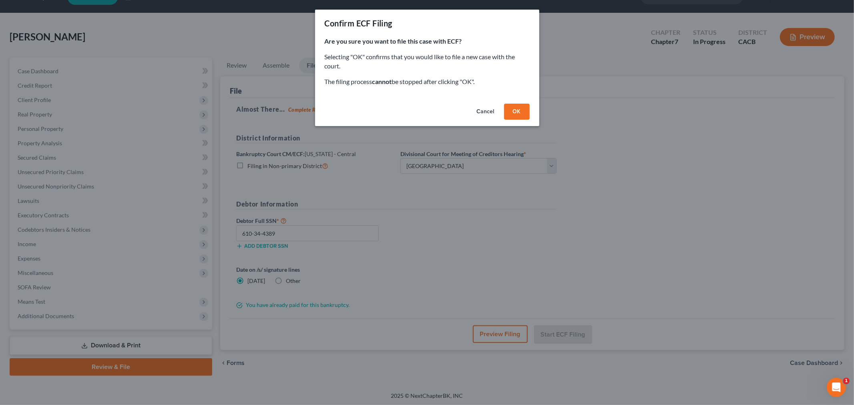
click at [513, 113] on button "OK" at bounding box center [517, 112] width 26 height 16
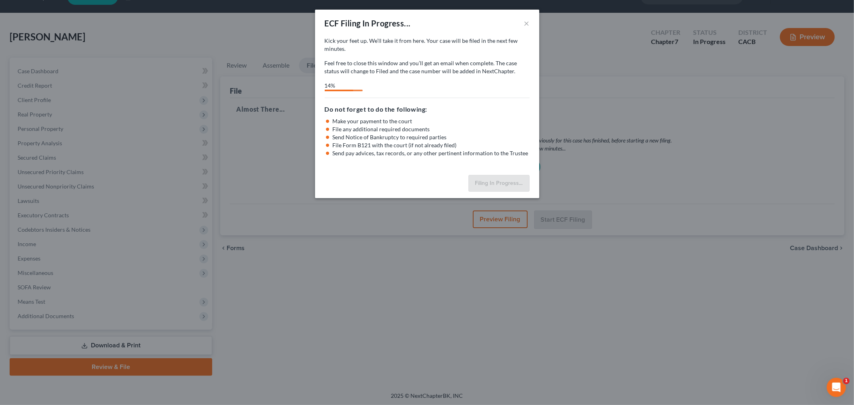
select select "2"
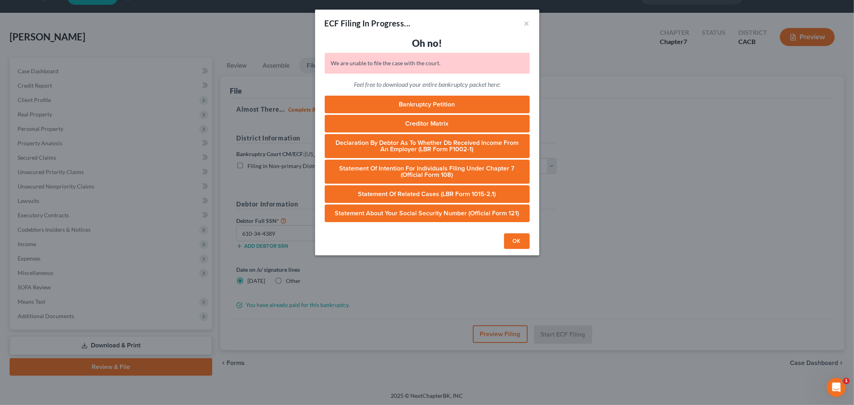
click at [509, 241] on button "OK" at bounding box center [517, 241] width 26 height 16
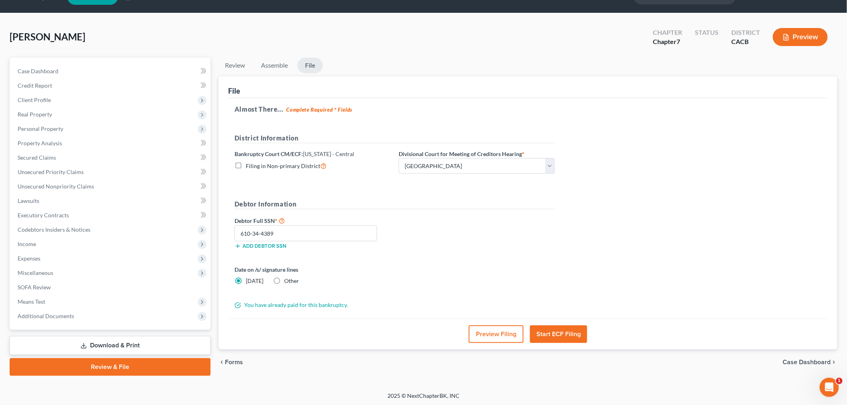
click at [557, 329] on button "Start ECF Filing" at bounding box center [558, 334] width 57 height 18
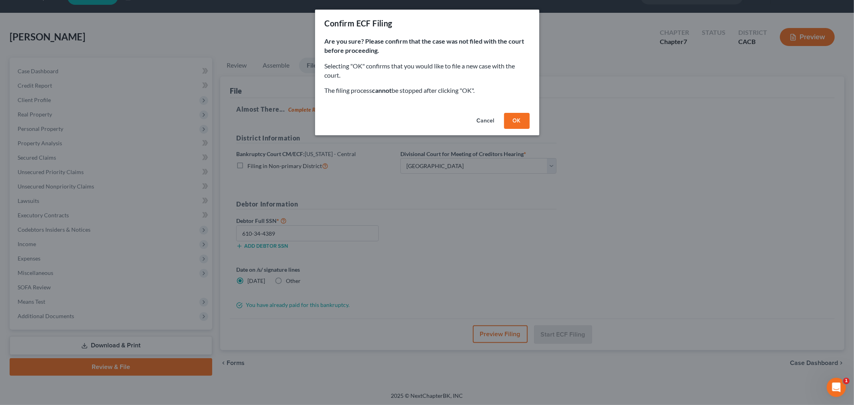
click at [512, 121] on button "OK" at bounding box center [517, 121] width 26 height 16
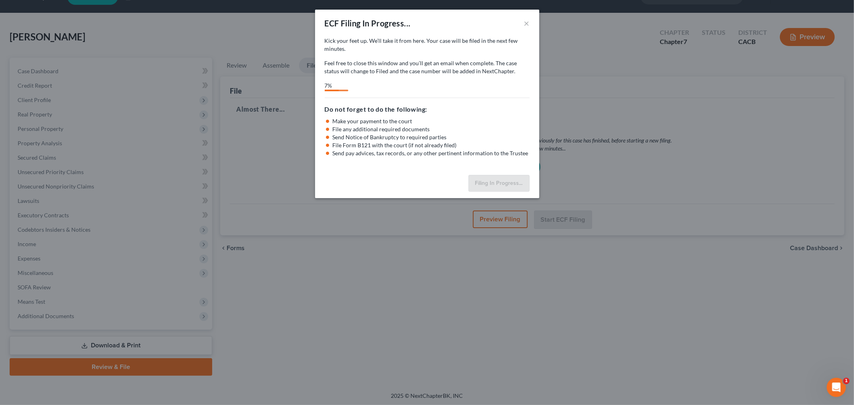
click at [431, 114] on div "Do not forget to do the following: Make your payment to the court File any addi…" at bounding box center [427, 128] width 205 height 60
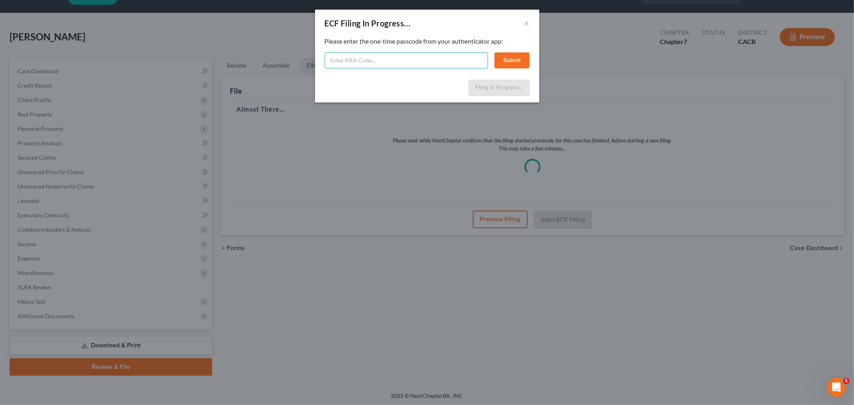
click at [403, 56] on input "text" at bounding box center [406, 60] width 163 height 16
type input "910954"
click at [523, 71] on div "Feel free to download your entire bankruptcy packet here: Please enter the one-…" at bounding box center [427, 57] width 224 height 40
click at [523, 66] on button "Submit" at bounding box center [511, 60] width 35 height 16
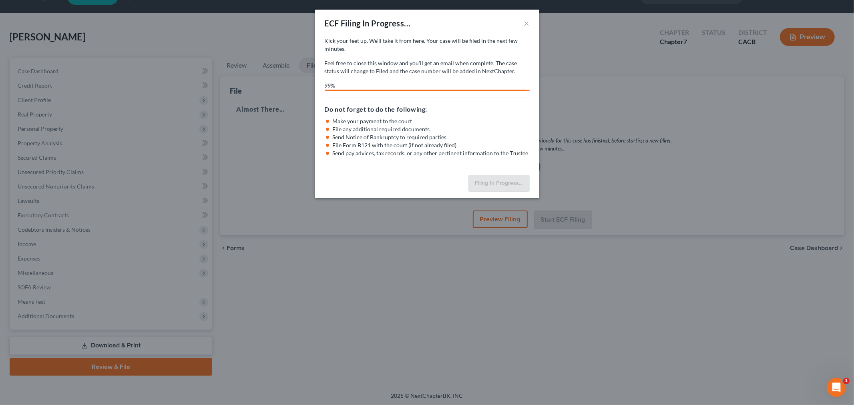
select select "2"
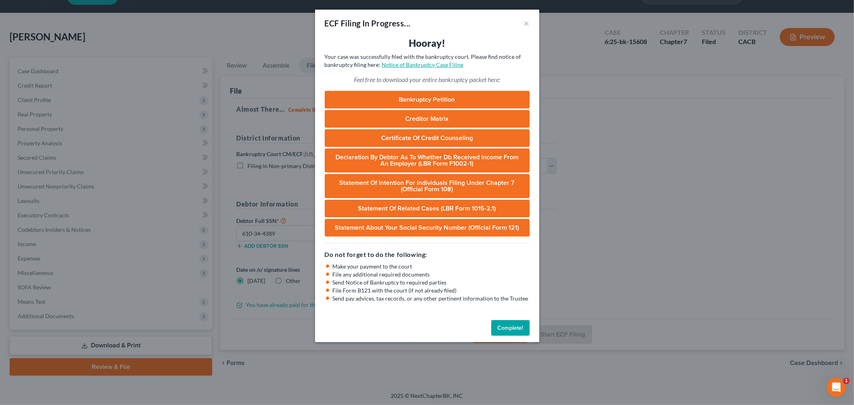
click at [453, 62] on link "Notice of Bankruptcy Case Filing" at bounding box center [423, 64] width 82 height 7
click at [526, 23] on button "×" at bounding box center [527, 23] width 6 height 10
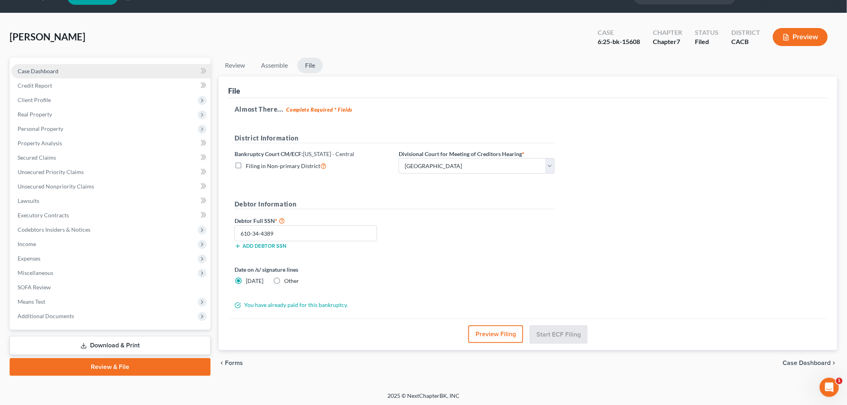
click at [63, 67] on link "Case Dashboard" at bounding box center [110, 71] width 199 height 14
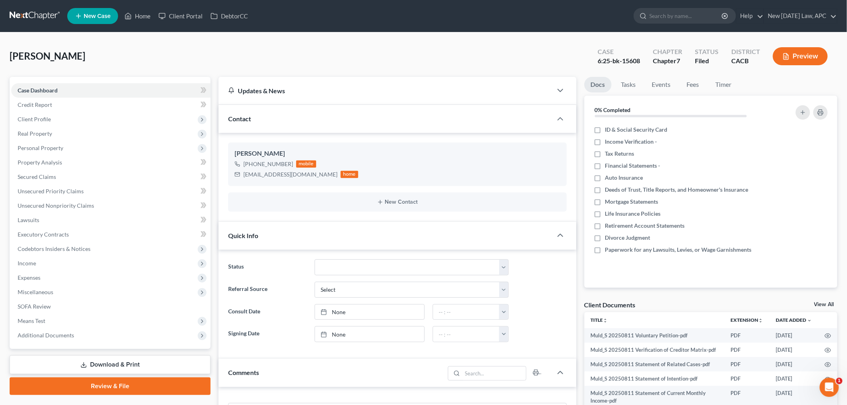
click at [384, 54] on div "[PERSON_NAME] Case 6:25-bk-15608 Chapter Chapter 7 Status Filed District CACB P…" at bounding box center [424, 59] width 828 height 35
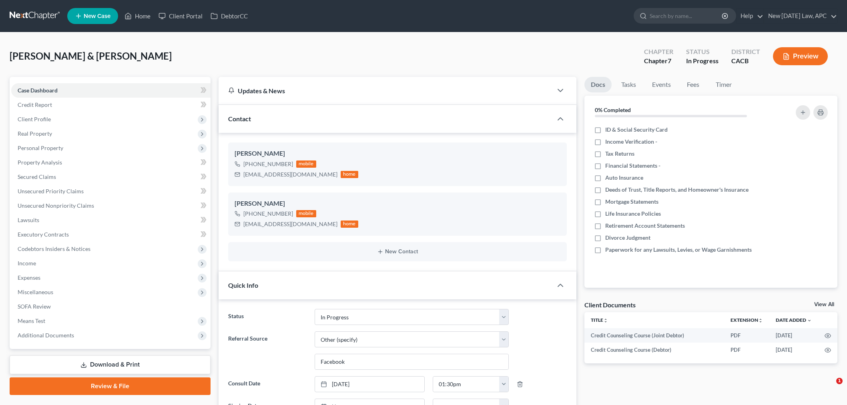
select select "5"
select select "6"
